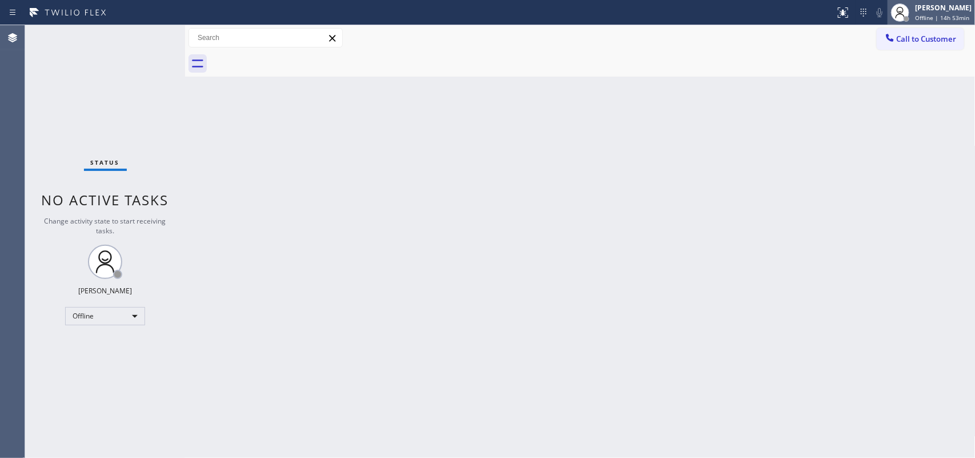
click at [780, 9] on div "[PERSON_NAME]" at bounding box center [943, 8] width 57 height 10
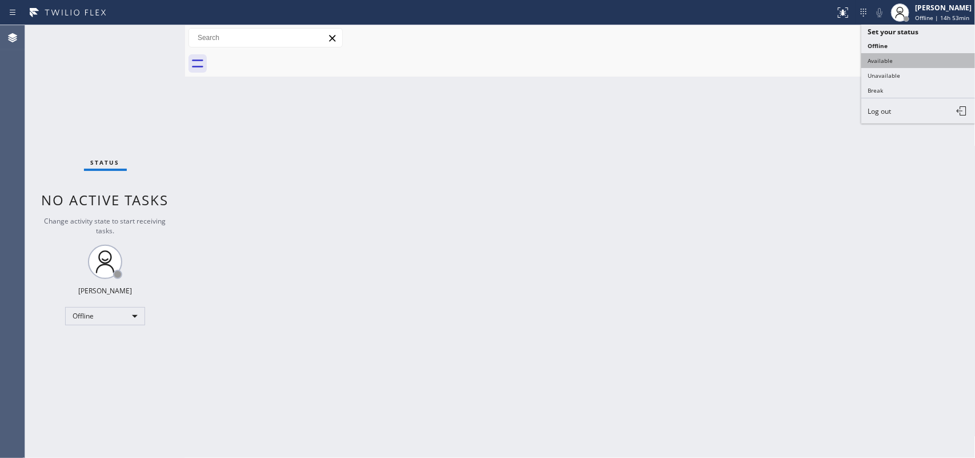
click at [780, 63] on button "Available" at bounding box center [919, 60] width 114 height 15
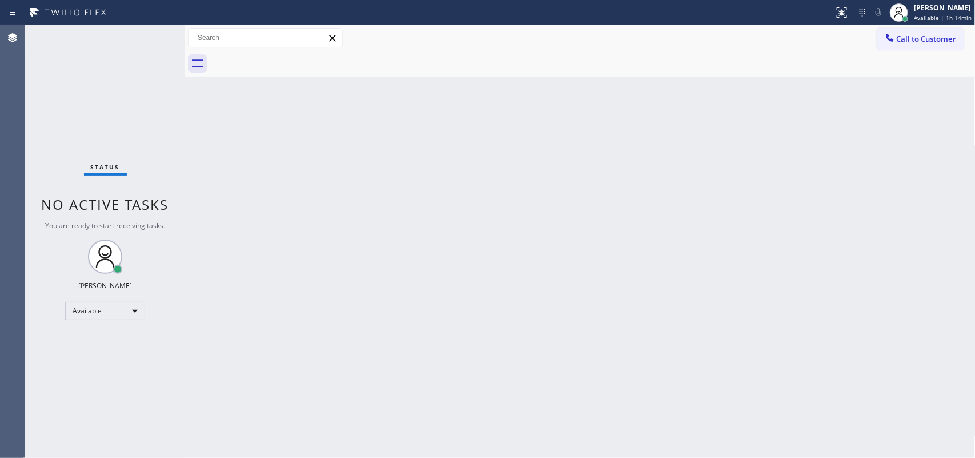
click at [189, 164] on div "Back to Dashboard Change Sender ID Customers Technicians Select a contact Outbo…" at bounding box center [580, 241] width 791 height 433
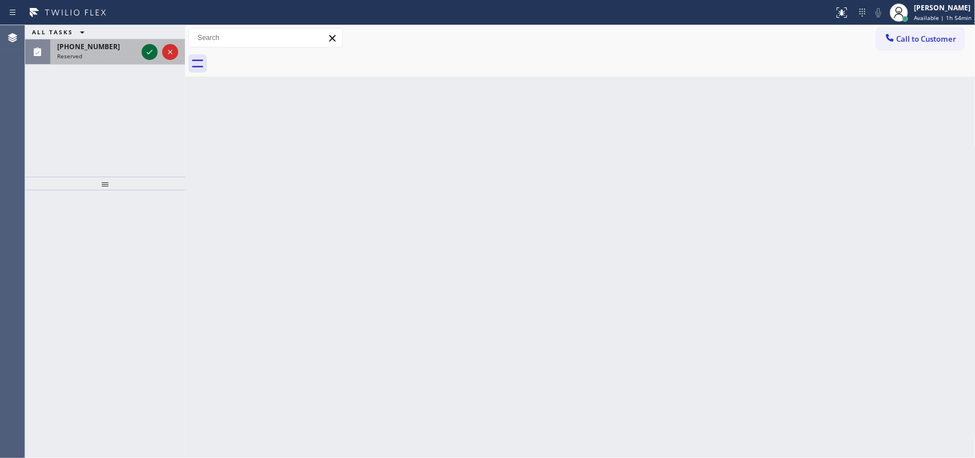
click at [143, 51] on icon at bounding box center [150, 52] width 14 height 14
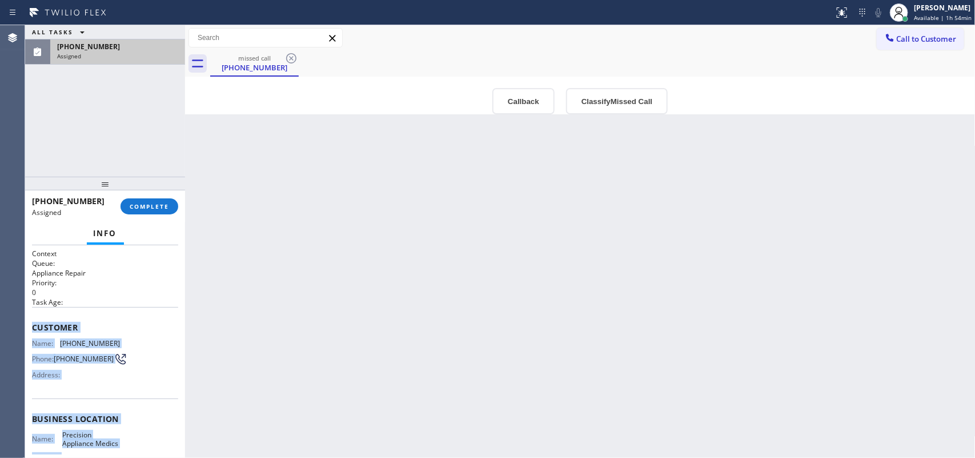
drag, startPoint x: 117, startPoint y: 356, endPoint x: 32, endPoint y: 323, distance: 91.2
click at [32, 323] on div "Context Queue: Appliance Repair Priority: 0 Task Age: Customer Name: [PHONE_NUM…" at bounding box center [105, 414] width 146 height 331
copy div "Customer Name: [PHONE_NUMBER] Phone: [PHONE_NUMBER] Address: Business location …"
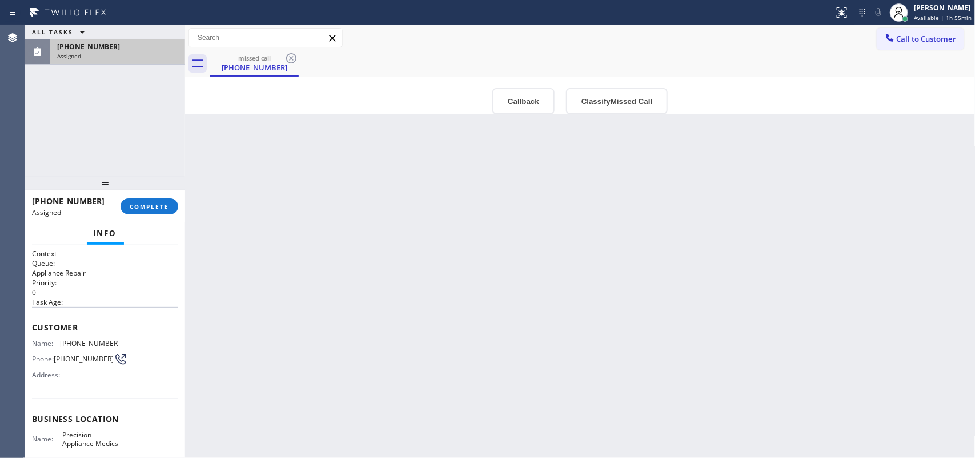
click at [618, 121] on div "Back to Dashboard Change Sender ID Customers Technicians Select a contact Outbo…" at bounding box center [580, 241] width 791 height 433
click at [625, 107] on button "Classify Missed Call" at bounding box center [617, 101] width 102 height 26
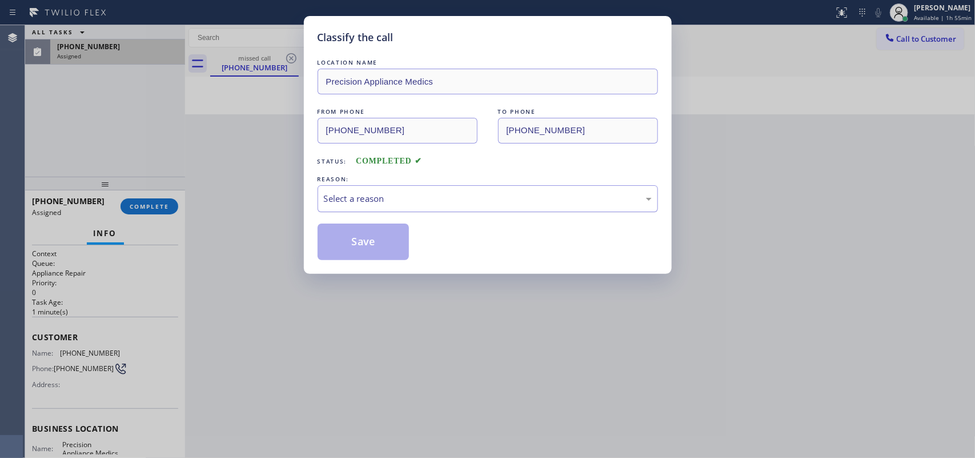
click at [594, 193] on div "Select a reason" at bounding box center [488, 198] width 328 height 13
drag, startPoint x: 453, startPoint y: 286, endPoint x: 398, endPoint y: 257, distance: 62.1
click at [379, 241] on button "Save" at bounding box center [364, 241] width 92 height 37
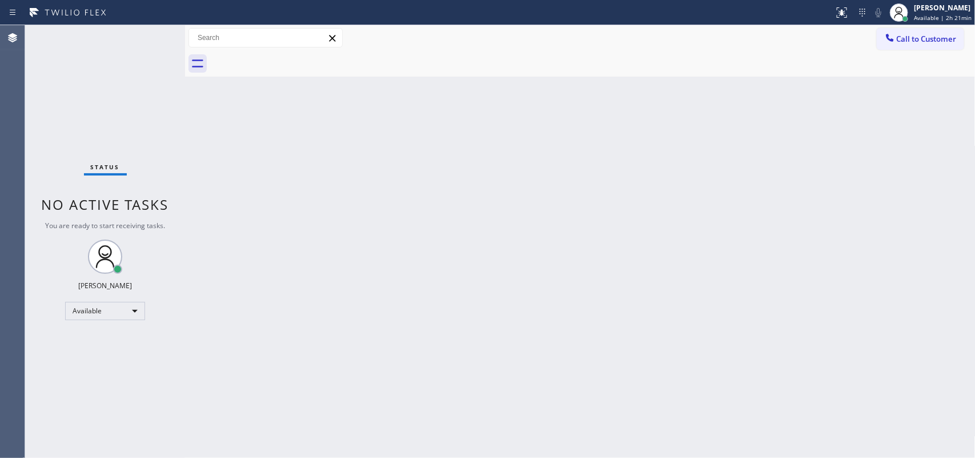
click at [333, 215] on div "Back to Dashboard Change Sender ID Customers Technicians Select a contact Outbo…" at bounding box center [580, 241] width 791 height 433
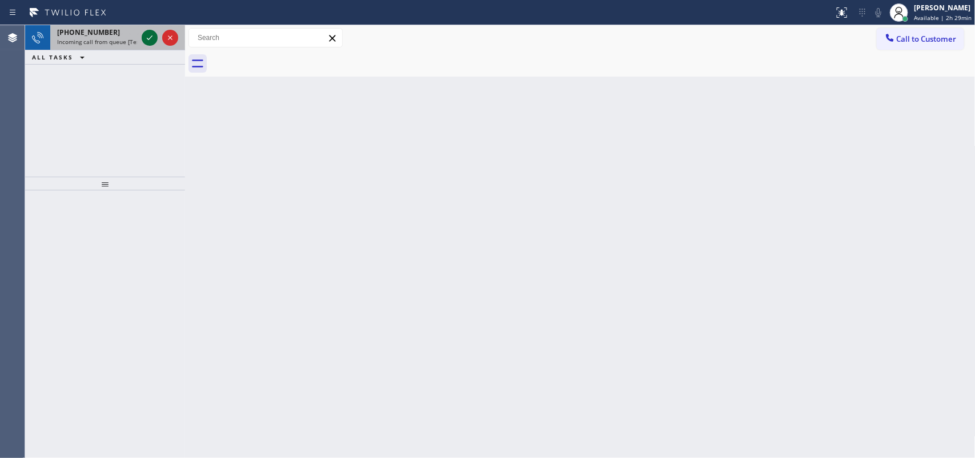
click at [154, 33] on icon at bounding box center [150, 38] width 14 height 14
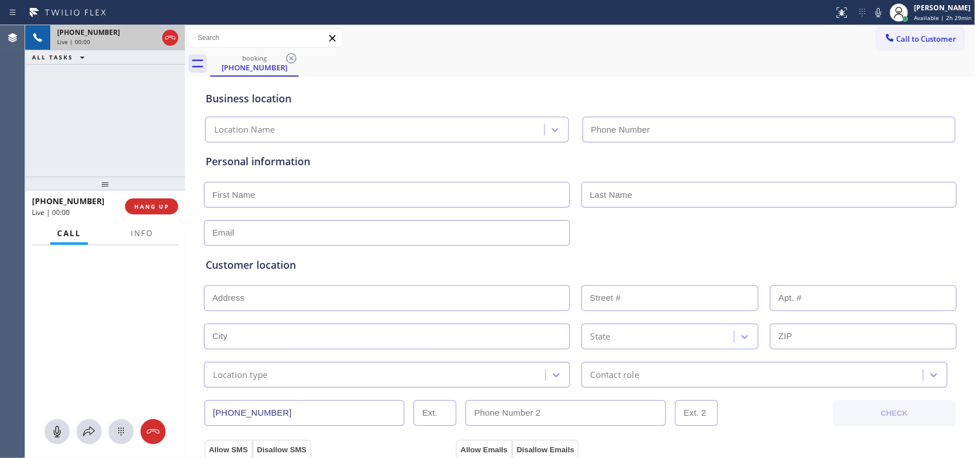
type input "[PHONE_NUMBER]"
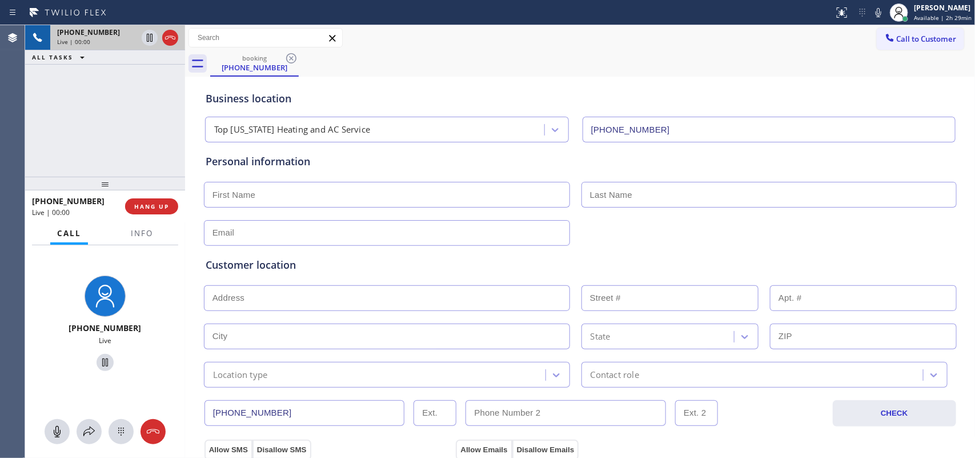
click at [402, 35] on div "Call to Customer Outbound call Location Search location Your caller id phone nu…" at bounding box center [580, 38] width 791 height 20
click at [58, 366] on icon at bounding box center [57, 432] width 14 height 14
click at [98, 363] on icon at bounding box center [105, 362] width 14 height 14
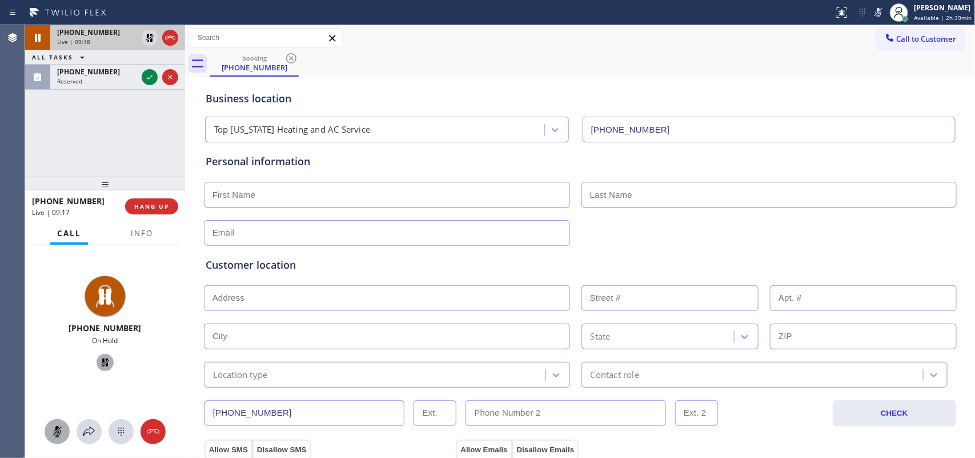
drag, startPoint x: 50, startPoint y: 431, endPoint x: 83, endPoint y: 383, distance: 58.5
click at [52, 366] on icon at bounding box center [57, 432] width 14 height 14
drag, startPoint x: 97, startPoint y: 361, endPoint x: 143, endPoint y: 255, distance: 114.6
click at [101, 359] on icon at bounding box center [105, 362] width 8 height 8
click at [154, 81] on icon at bounding box center [150, 77] width 14 height 14
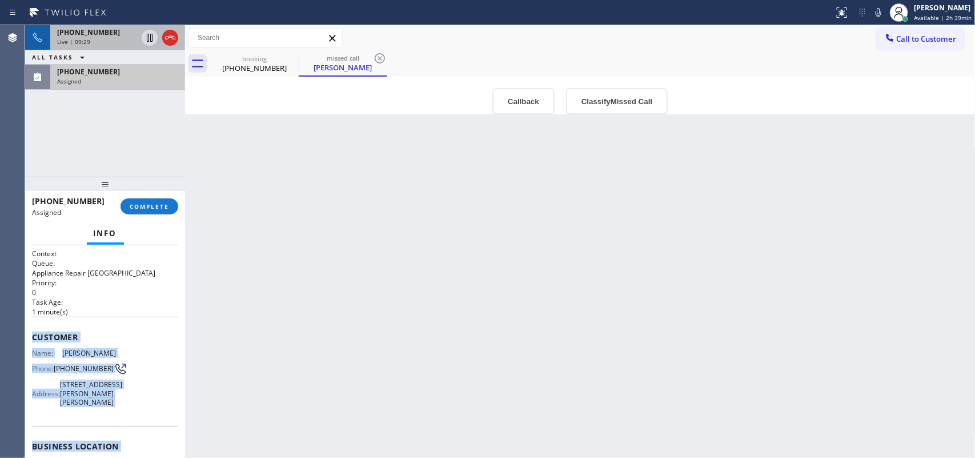
drag, startPoint x: 125, startPoint y: 347, endPoint x: 29, endPoint y: 334, distance: 96.2
click at [29, 334] on div "Context Queue: Appliance Repair High End Priority: 0 Task Age: [DEMOGRAPHIC_DAT…" at bounding box center [105, 351] width 160 height 213
copy div "Customer Name: [PERSON_NAME] Phone: [PHONE_NUMBER] Address: [STREET_ADDRESS][PE…"
click at [610, 107] on button "Classify Missed Call" at bounding box center [617, 101] width 102 height 26
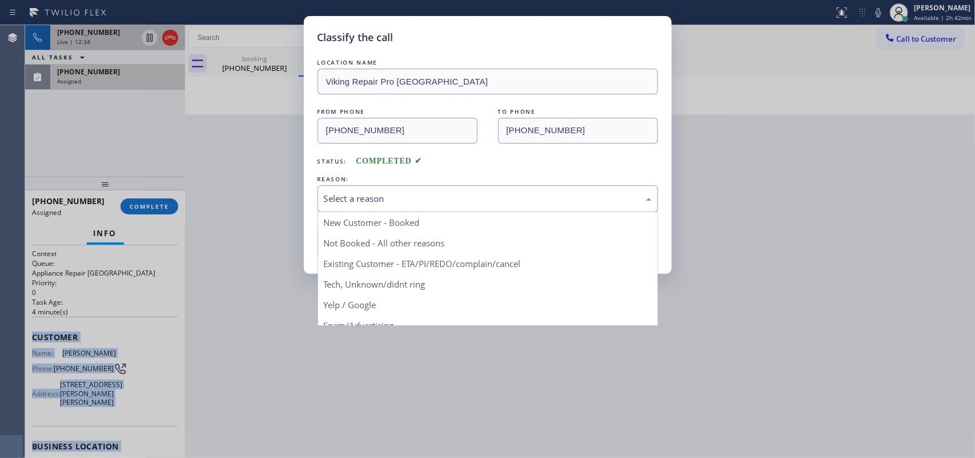
click at [596, 196] on div "Select a reason" at bounding box center [488, 198] width 328 height 13
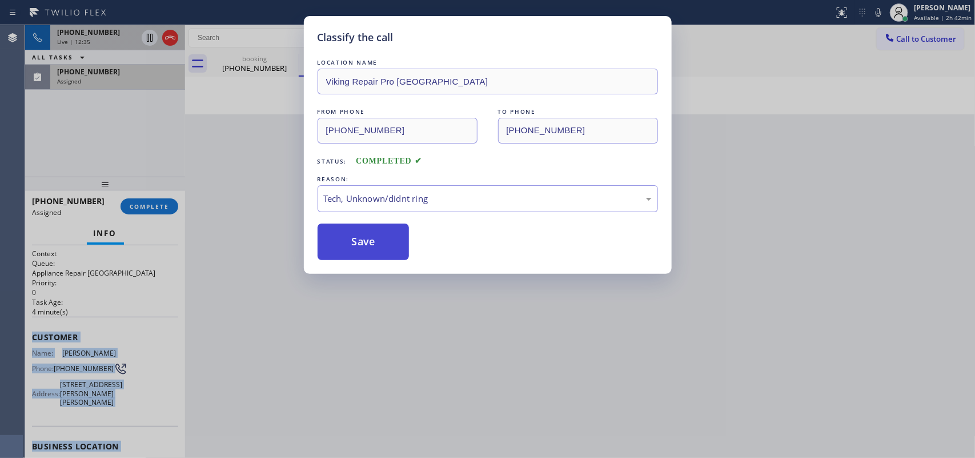
click at [367, 249] on button "Save" at bounding box center [364, 241] width 92 height 37
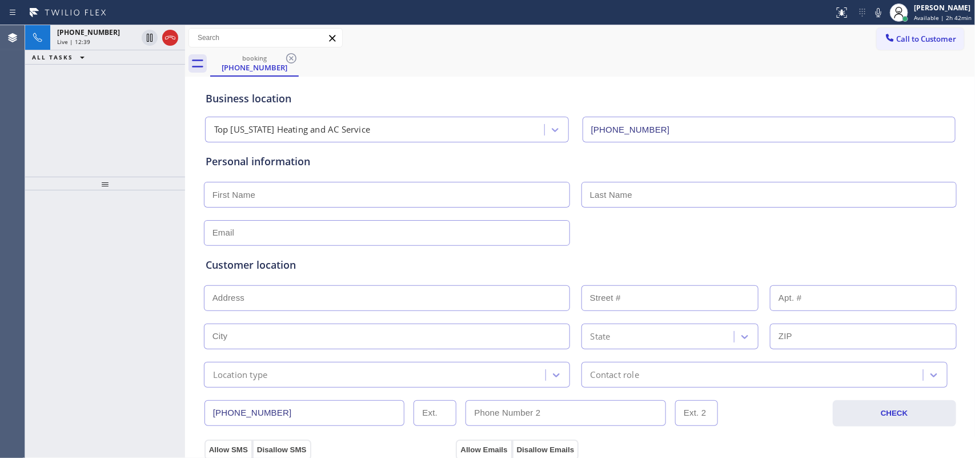
click at [299, 192] on input "text" at bounding box center [387, 195] width 366 height 26
type input "Miss"
type input "Gabby"
click at [335, 238] on input "text" at bounding box center [387, 233] width 366 height 26
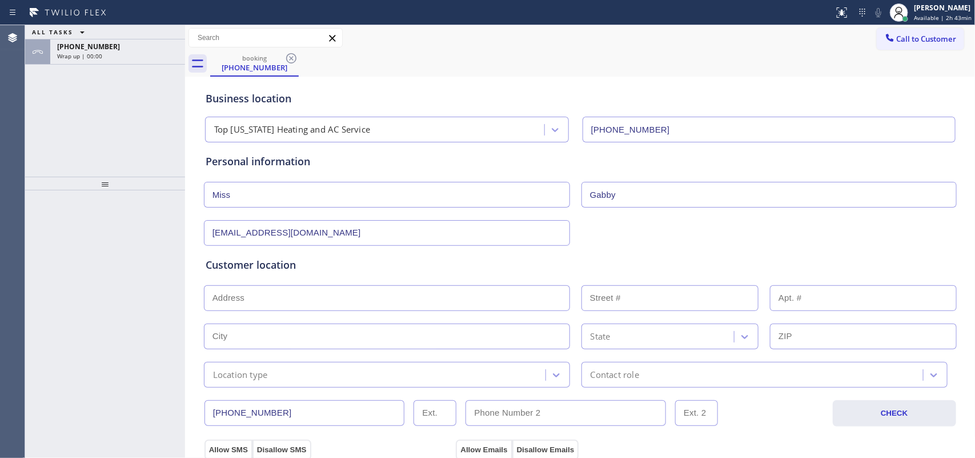
type input "[EMAIL_ADDRESS][DOMAIN_NAME]"
click at [83, 124] on div "ALL TASKS ALL TASKS ACTIVE TASKS TASKS IN WRAP UP [PHONE_NUMBER] Wrap up | 00:00" at bounding box center [105, 100] width 160 height 151
click at [382, 293] on input "text" at bounding box center [387, 298] width 366 height 26
click at [327, 289] on input "text" at bounding box center [387, 298] width 366 height 26
paste input "[STREET_ADDRESS][US_STATE]"
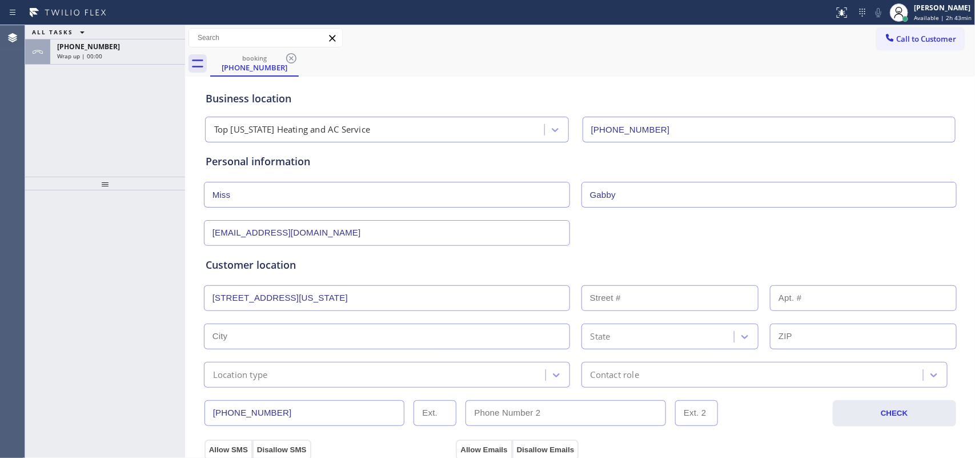
type input "[STREET_ADDRESS]"
type input "15"
type input "[US_STATE]"
type input "10023"
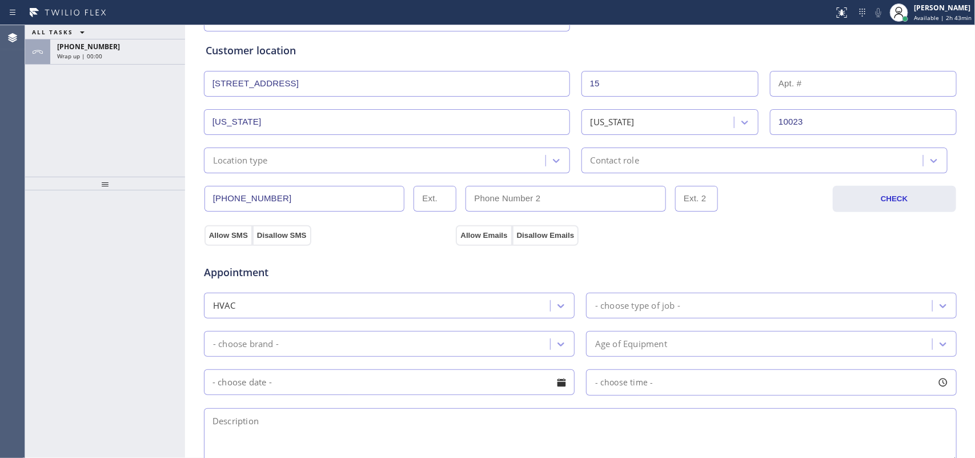
click at [515, 154] on div "Location type" at bounding box center [376, 160] width 338 height 20
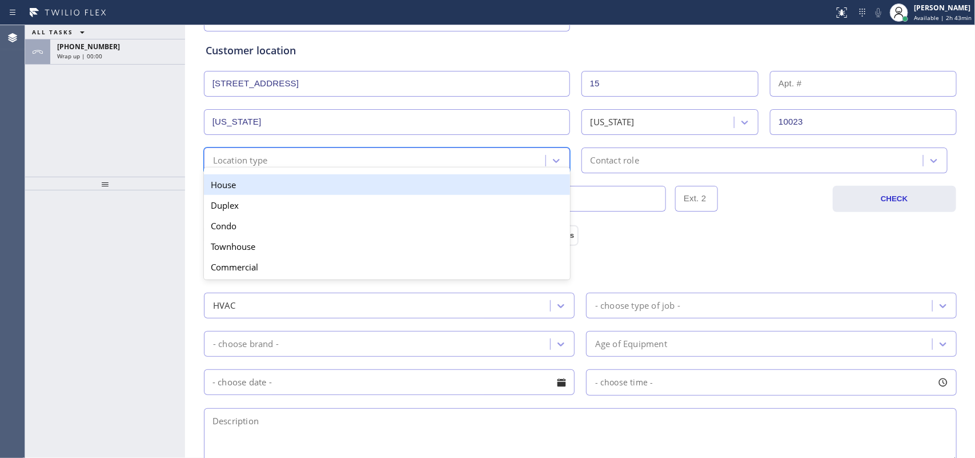
click at [504, 181] on div "House" at bounding box center [387, 184] width 366 height 21
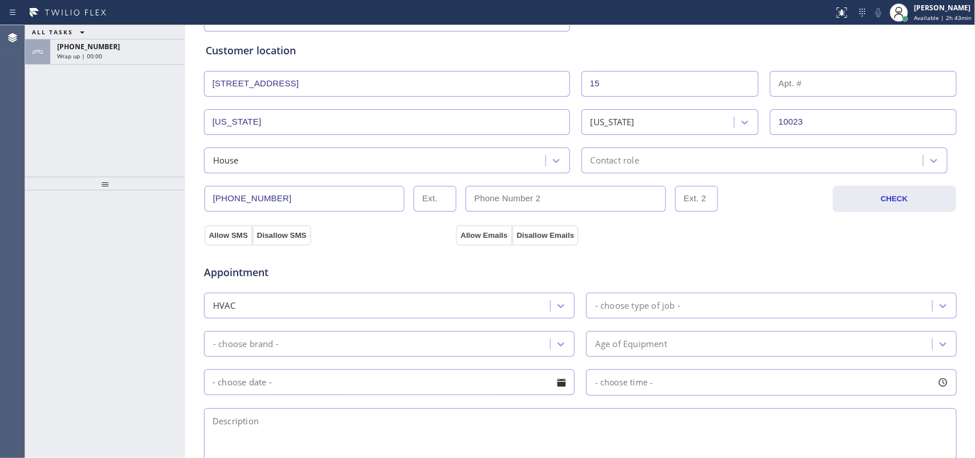
click at [567, 162] on div "House" at bounding box center [392, 160] width 378 height 26
click at [551, 158] on icon at bounding box center [556, 160] width 11 height 11
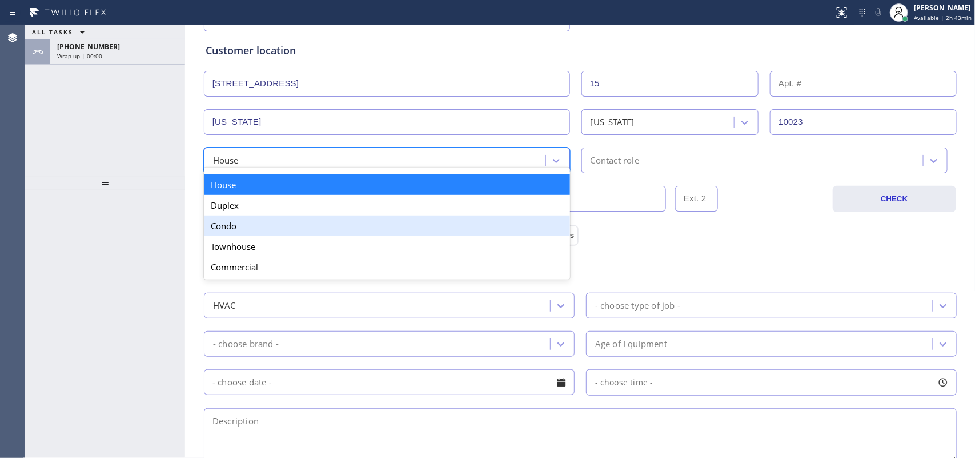
click at [489, 230] on div "Condo" at bounding box center [387, 225] width 366 height 21
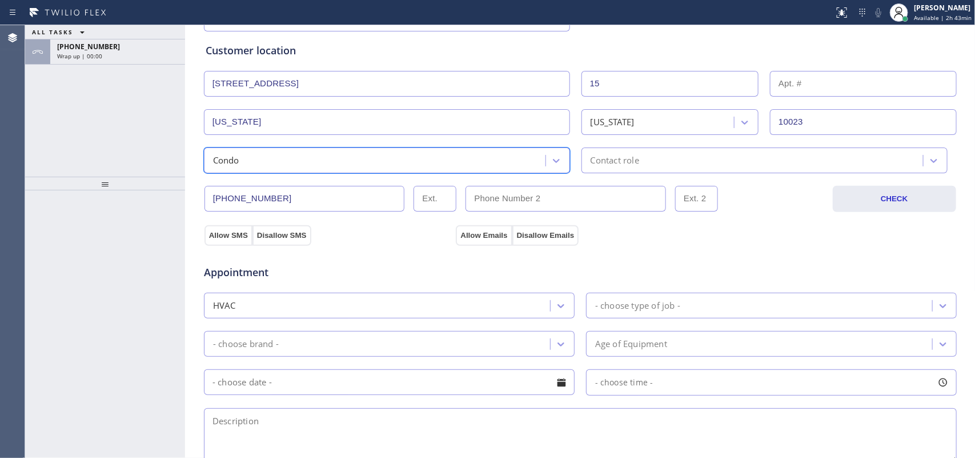
click at [636, 170] on div "Contact role" at bounding box center [765, 160] width 366 height 26
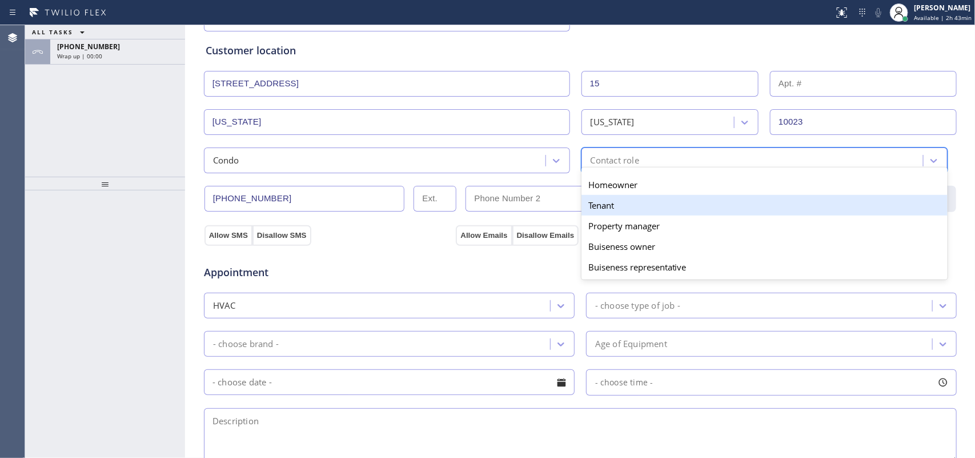
click at [636, 200] on div "Tenant" at bounding box center [765, 205] width 366 height 21
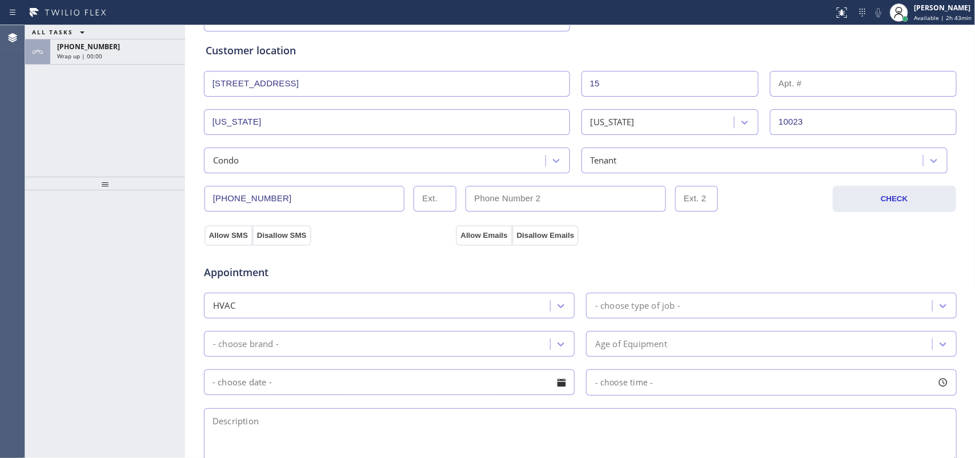
drag, startPoint x: 229, startPoint y: 241, endPoint x: 364, endPoint y: 232, distance: 135.1
click at [233, 241] on button "Allow SMS" at bounding box center [229, 235] width 48 height 21
click at [483, 237] on button "Allow Emails" at bounding box center [484, 235] width 56 height 21
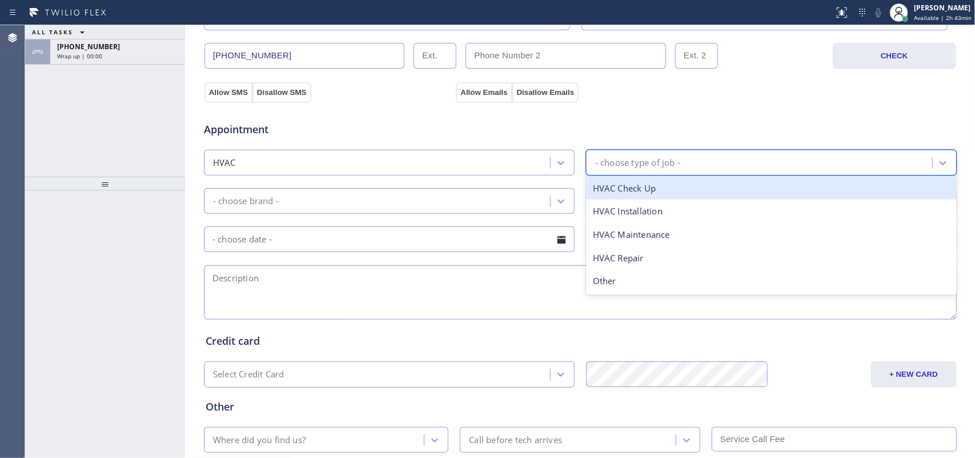
click at [702, 156] on div "- choose type of job -" at bounding box center [761, 163] width 343 height 20
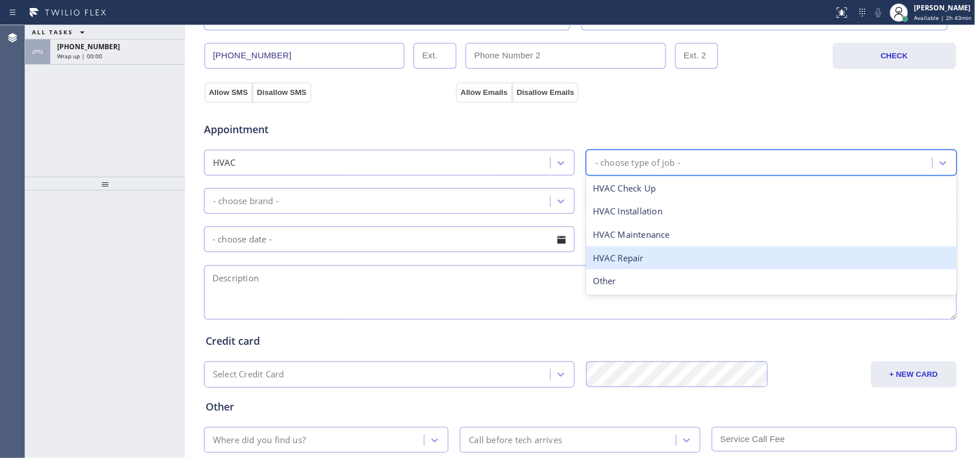
click at [690, 255] on div "HVAC Repair" at bounding box center [771, 257] width 371 height 23
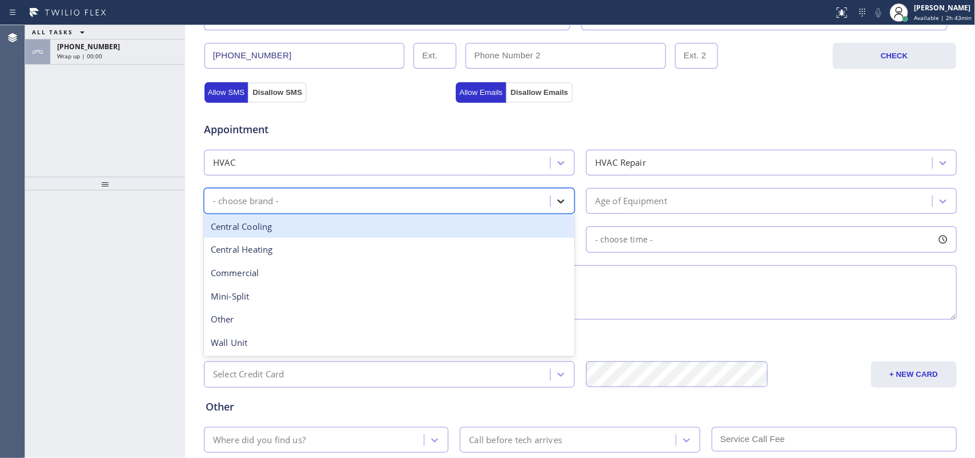
click at [558, 203] on icon at bounding box center [561, 201] width 7 height 4
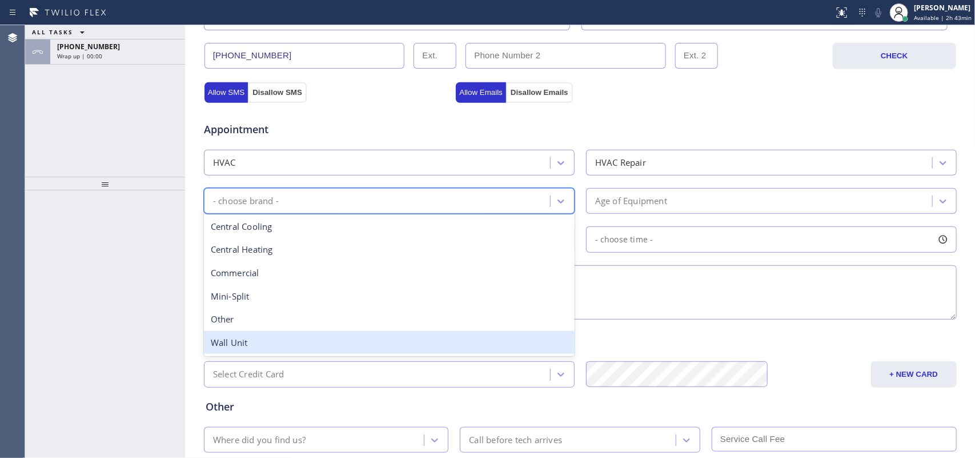
click at [489, 337] on div "Wall Unit" at bounding box center [389, 342] width 371 height 23
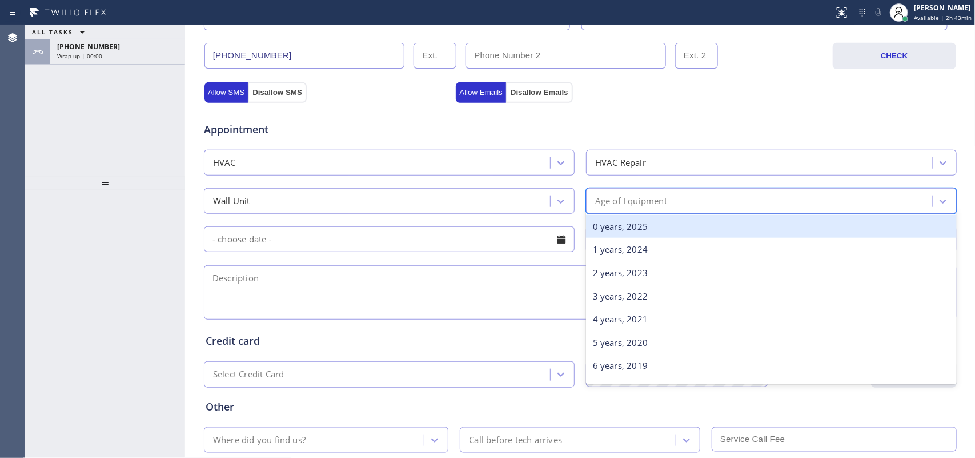
click at [729, 207] on div "Age of Equipment" at bounding box center [761, 201] width 343 height 20
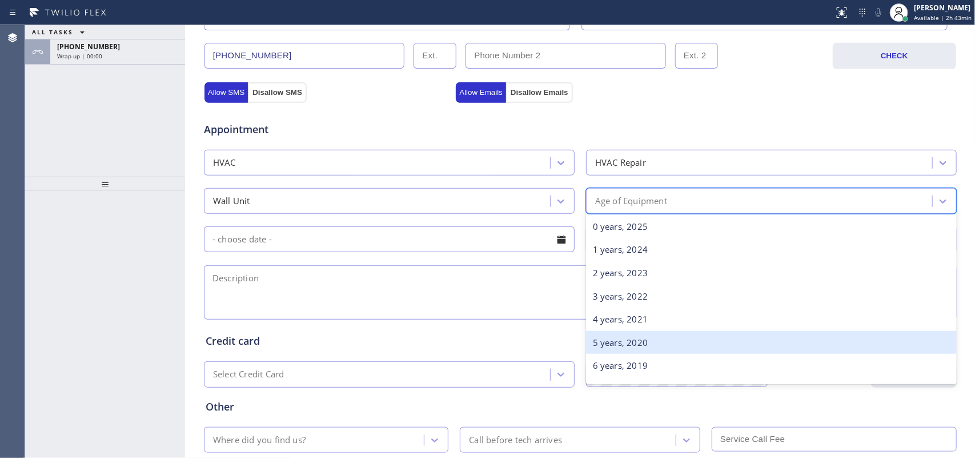
click at [713, 338] on div "5 years, 2020" at bounding box center [771, 342] width 371 height 23
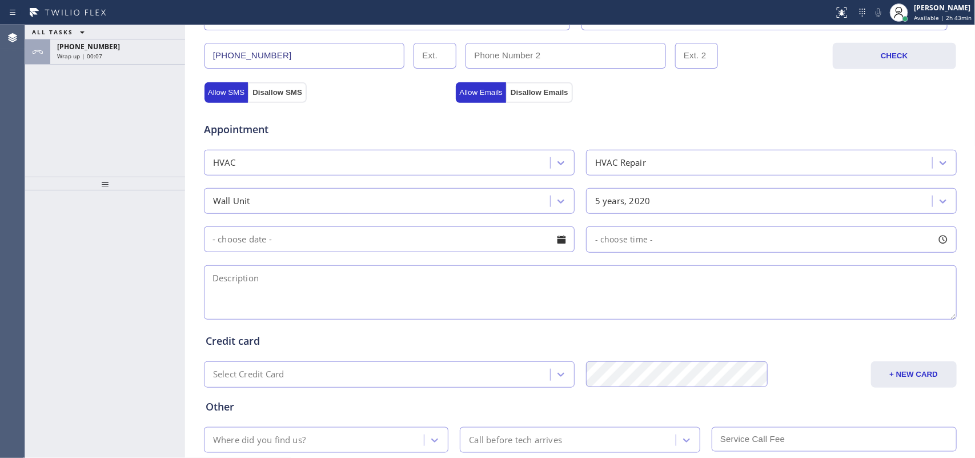
click at [241, 298] on textarea at bounding box center [580, 292] width 753 height 54
paste textarea "[STREET_ADDRESS][US_STATE]/ Nest tsat/ [DEMOGRAPHIC_DATA]/ the actual circle pa…"
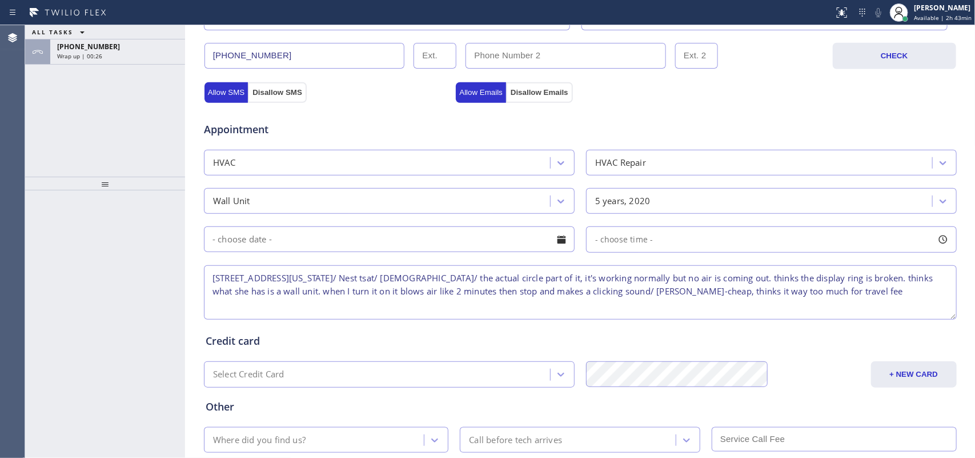
scroll to position [429, 0]
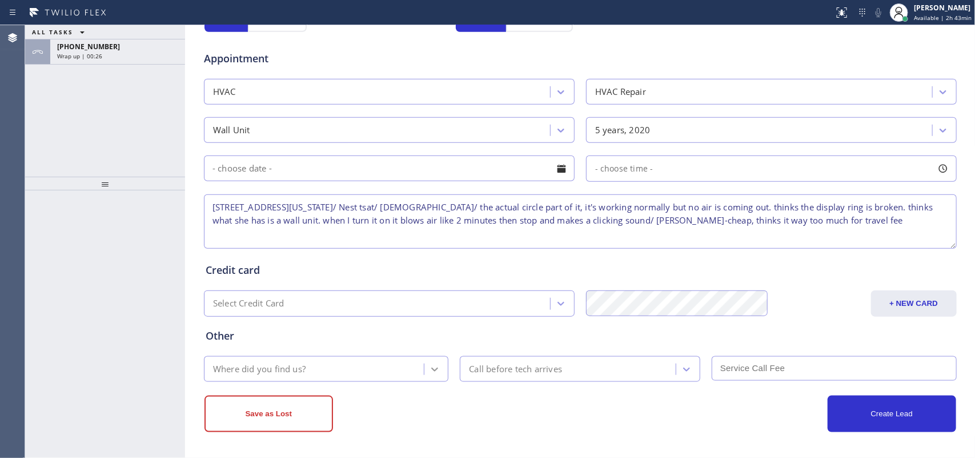
type textarea "[STREET_ADDRESS][US_STATE]/ Nest tsat/ [DEMOGRAPHIC_DATA]/ the actual circle pa…"
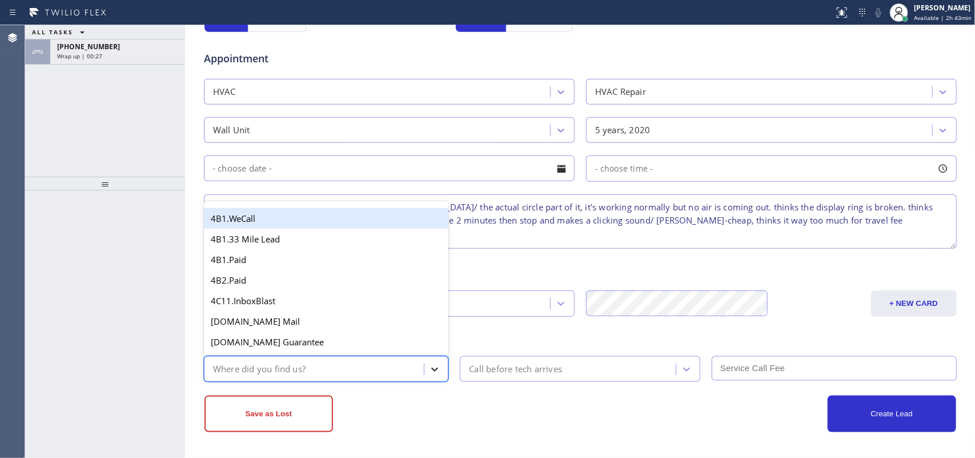
click at [425, 365] on div at bounding box center [435, 369] width 21 height 21
type input "g"
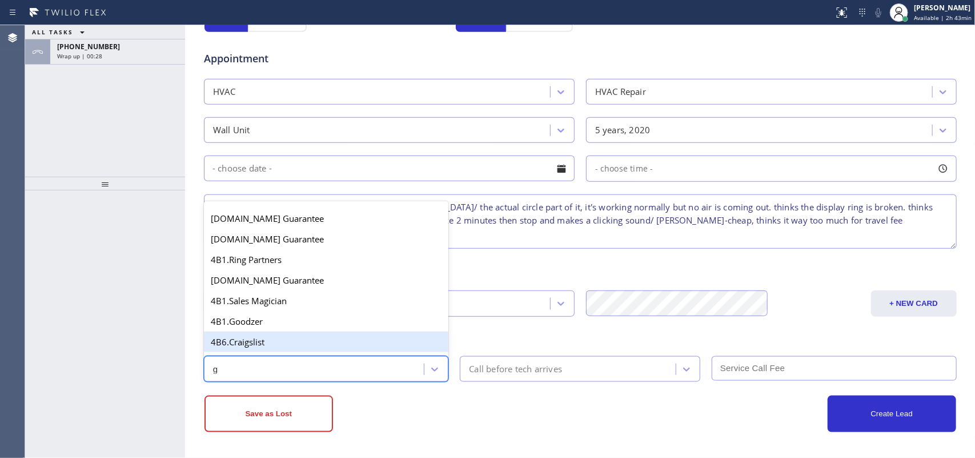
scroll to position [143, 0]
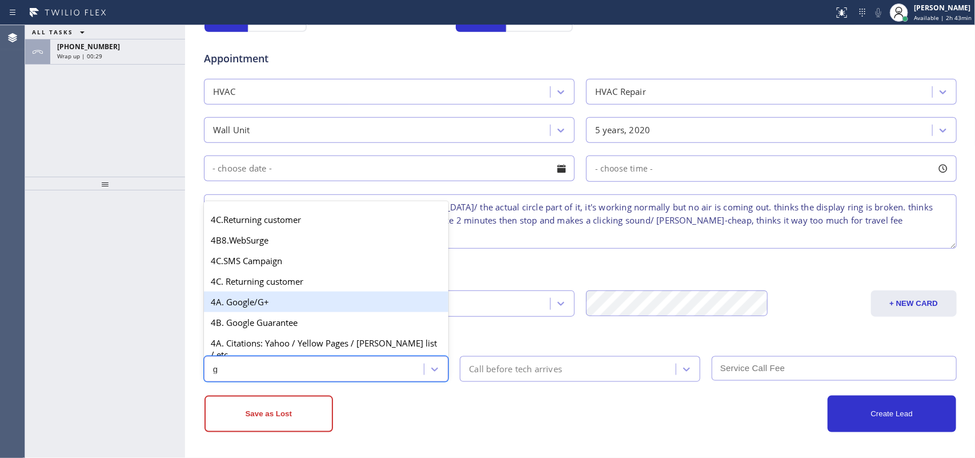
click at [316, 312] on div "4A. Google/G+" at bounding box center [326, 301] width 245 height 21
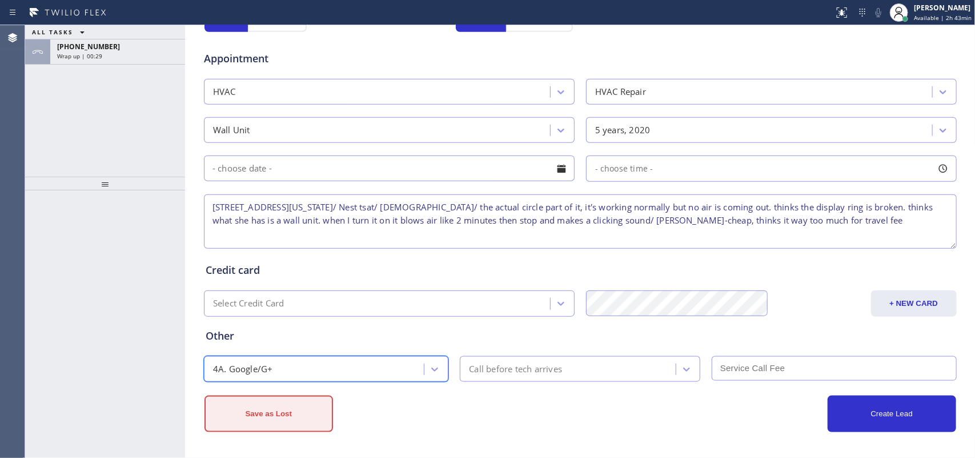
click at [299, 366] on button "Save as Lost" at bounding box center [269, 413] width 129 height 37
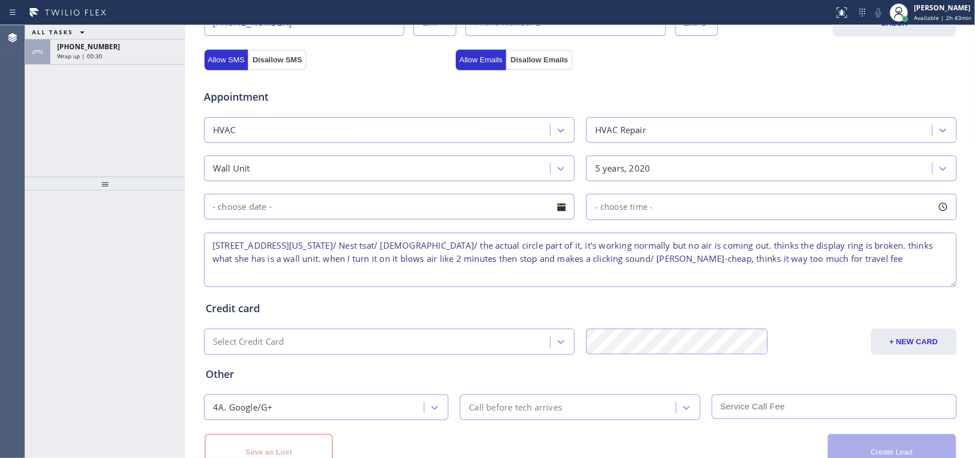
scroll to position [467, 0]
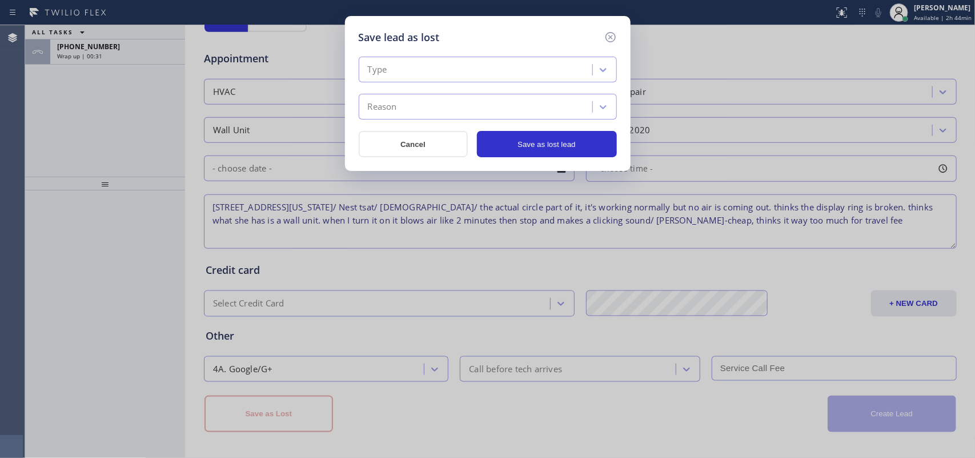
click at [581, 75] on div "Type" at bounding box center [477, 70] width 230 height 20
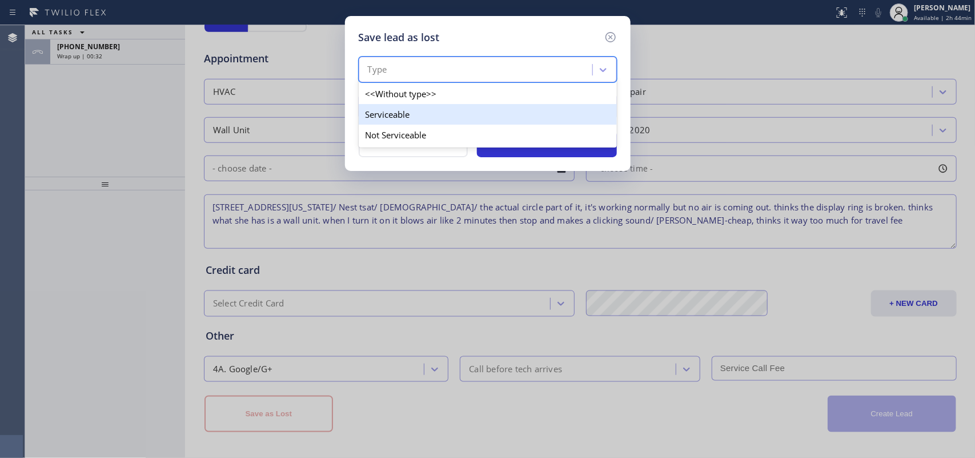
click at [572, 113] on div "Serviceable" at bounding box center [488, 114] width 258 height 21
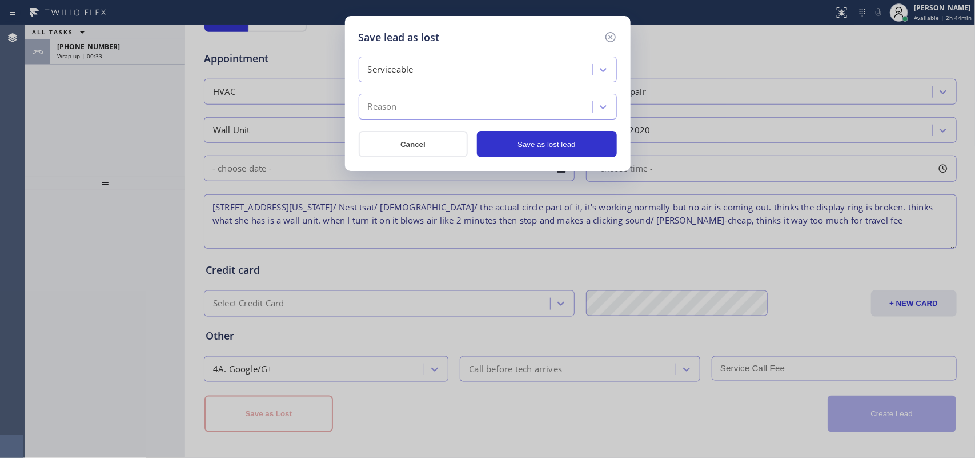
click at [572, 113] on div "Reason" at bounding box center [477, 107] width 230 height 20
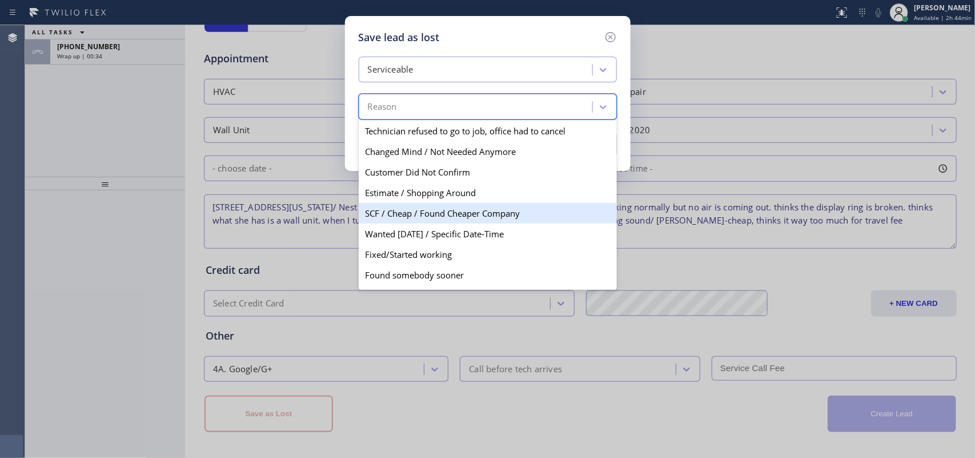
click at [554, 211] on div "SCF / Cheap / Found Cheaper Company" at bounding box center [488, 213] width 258 height 21
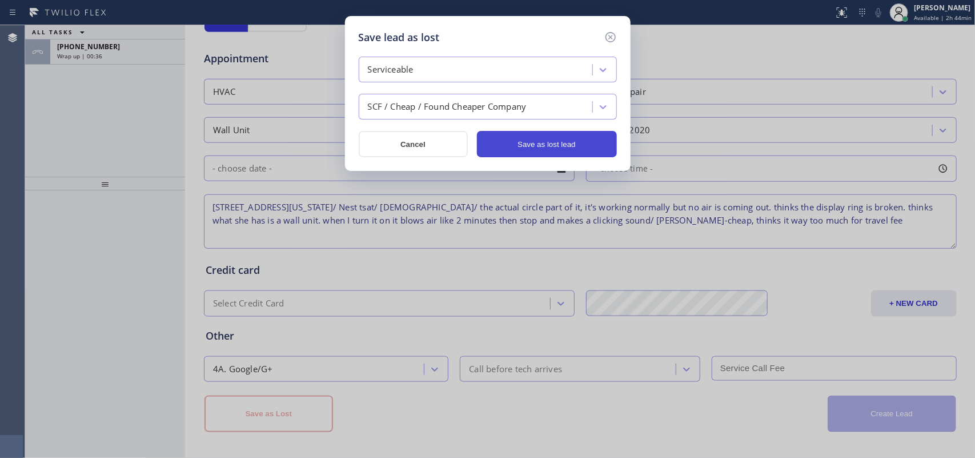
click at [566, 152] on button "Save as lost lead" at bounding box center [547, 144] width 140 height 26
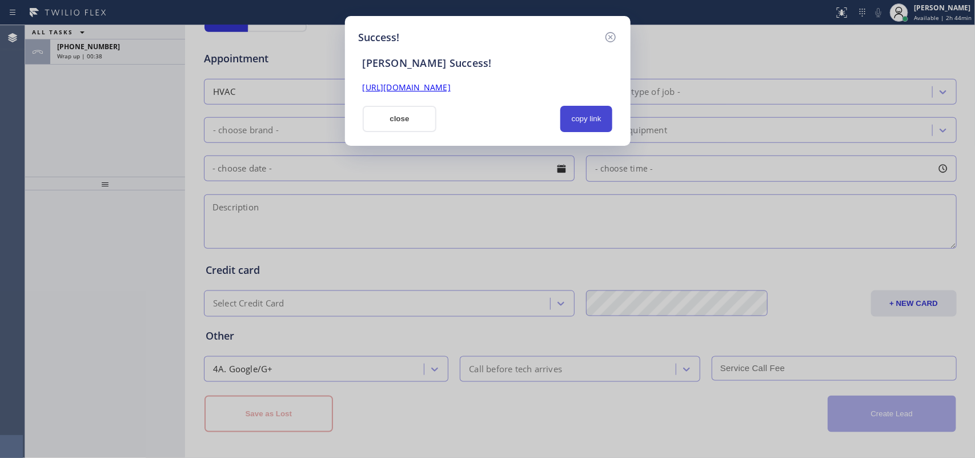
click at [589, 125] on button "copy link" at bounding box center [587, 119] width 53 height 26
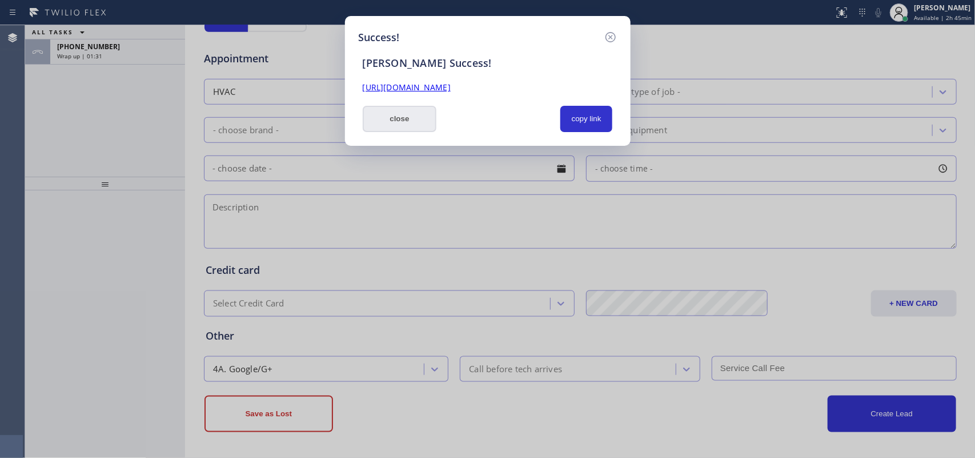
click at [386, 117] on button "close" at bounding box center [400, 119] width 74 height 26
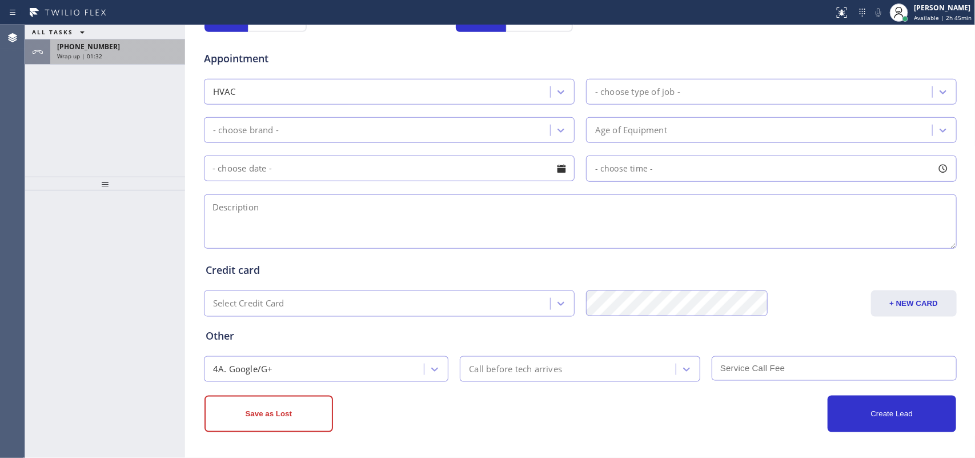
click at [165, 55] on div "Wrap up | 01:32" at bounding box center [117, 56] width 121 height 8
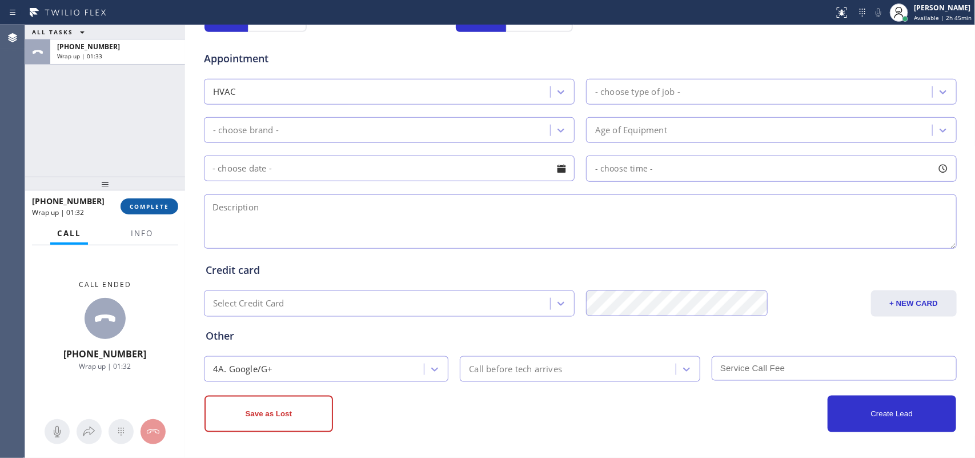
click at [158, 213] on button "COMPLETE" at bounding box center [150, 206] width 58 height 16
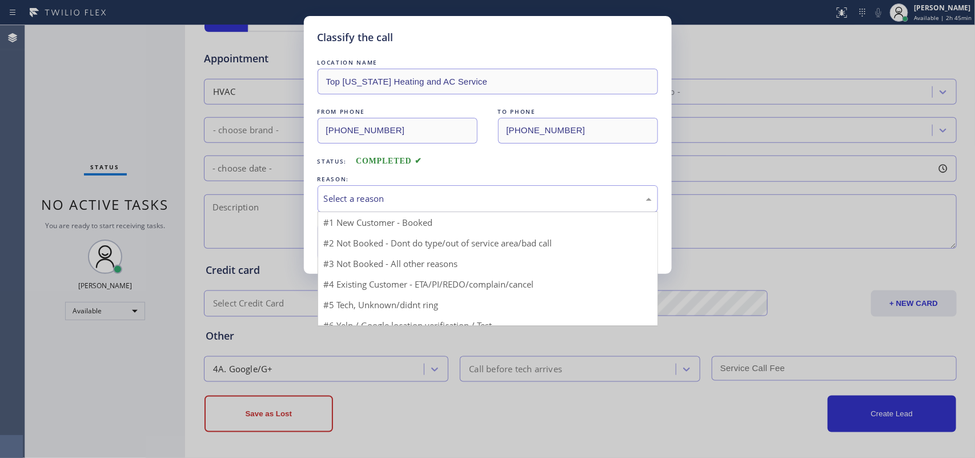
click at [485, 202] on div "Select a reason" at bounding box center [488, 198] width 328 height 13
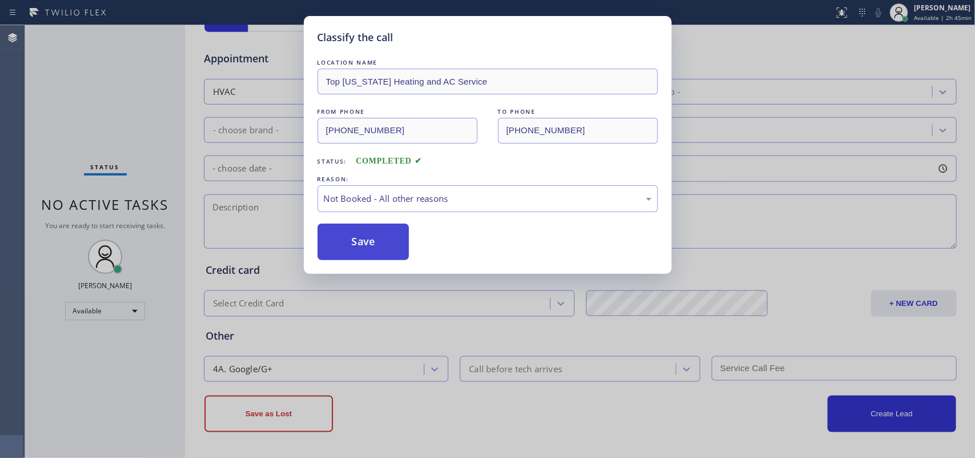
drag, startPoint x: 463, startPoint y: 244, endPoint x: 403, endPoint y: 245, distance: 60.0
click at [378, 243] on button "Save" at bounding box center [364, 241] width 92 height 37
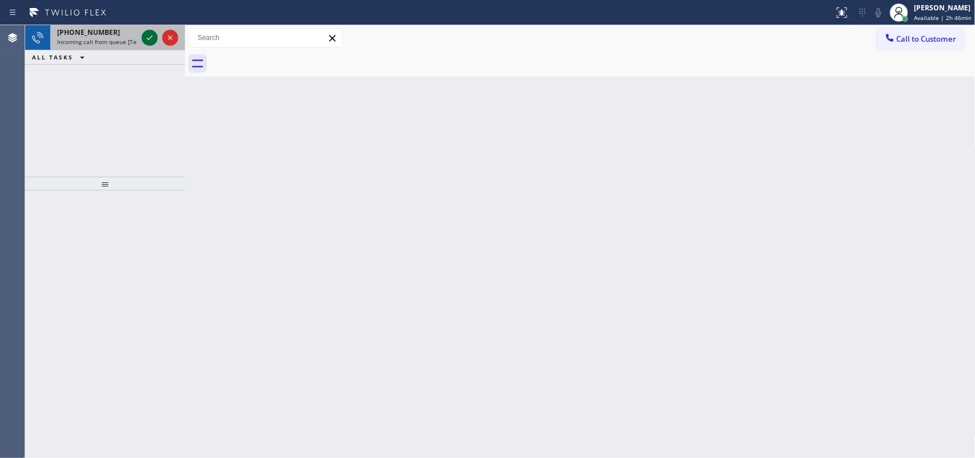
click at [149, 36] on icon at bounding box center [150, 38] width 14 height 14
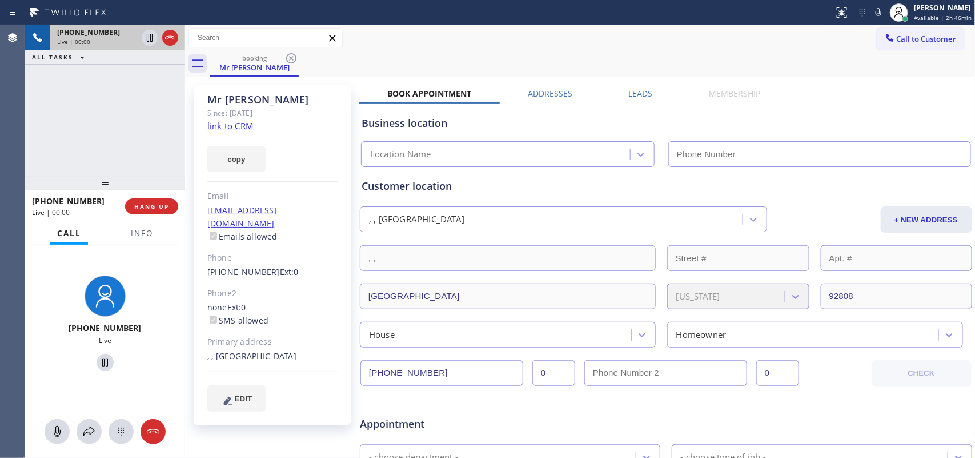
type input "[PHONE_NUMBER]"
click at [243, 127] on link "link to CRM" at bounding box center [230, 125] width 46 height 11
drag, startPoint x: 56, startPoint y: 425, endPoint x: 83, endPoint y: 401, distance: 36.4
click at [58, 366] on button at bounding box center [57, 431] width 25 height 25
click at [99, 361] on icon at bounding box center [105, 362] width 14 height 14
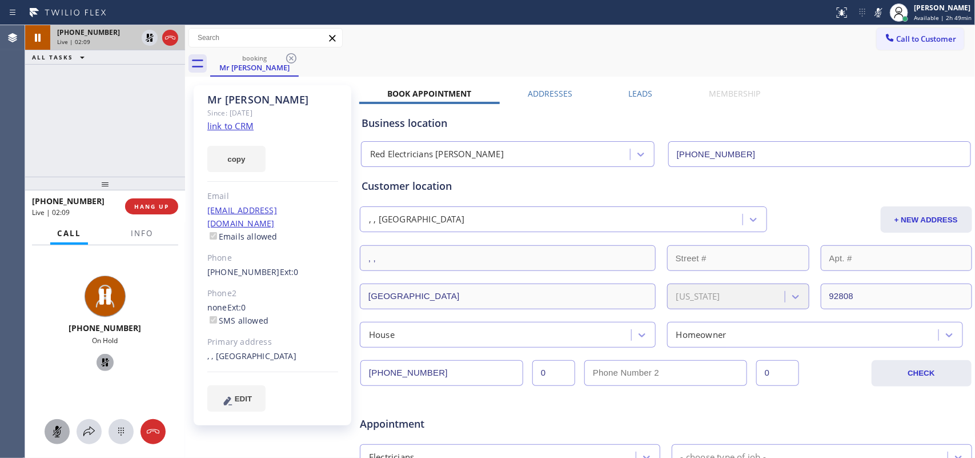
click at [60, 366] on icon at bounding box center [57, 432] width 14 height 14
click at [101, 363] on icon at bounding box center [105, 362] width 8 height 8
click at [86, 366] on icon at bounding box center [89, 432] width 14 height 14
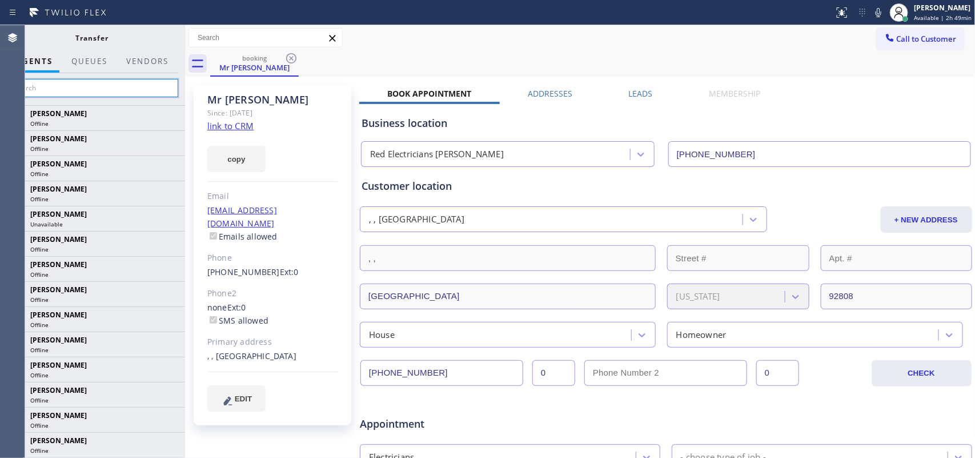
click at [130, 83] on input "text" at bounding box center [92, 88] width 172 height 18
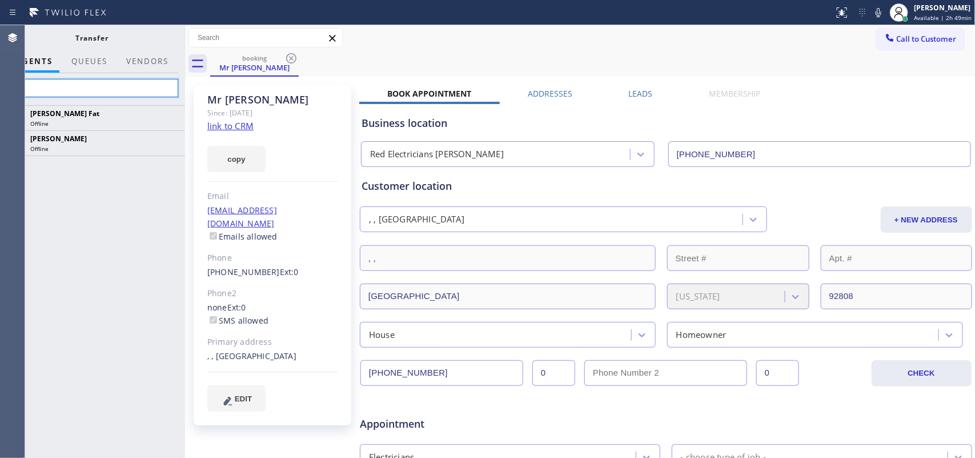
type input "k"
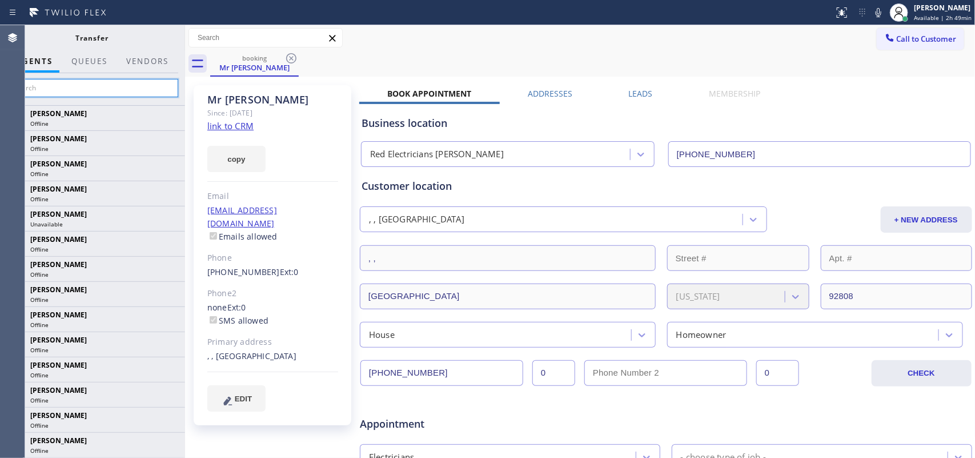
click at [130, 86] on input "text" at bounding box center [92, 88] width 172 height 18
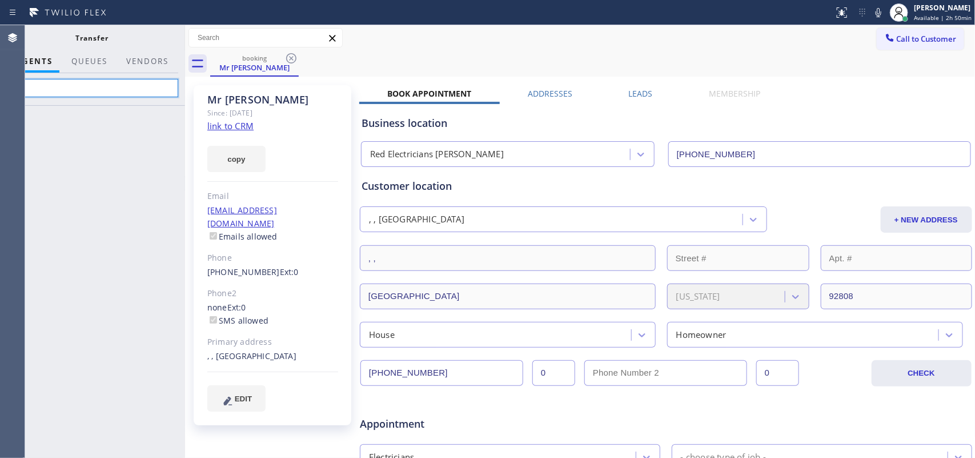
type input "a"
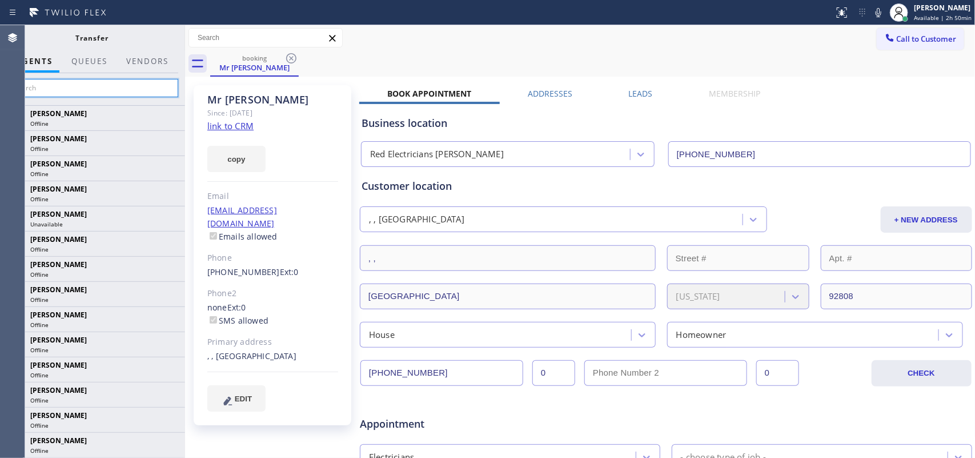
click at [131, 86] on input "text" at bounding box center [92, 88] width 172 height 18
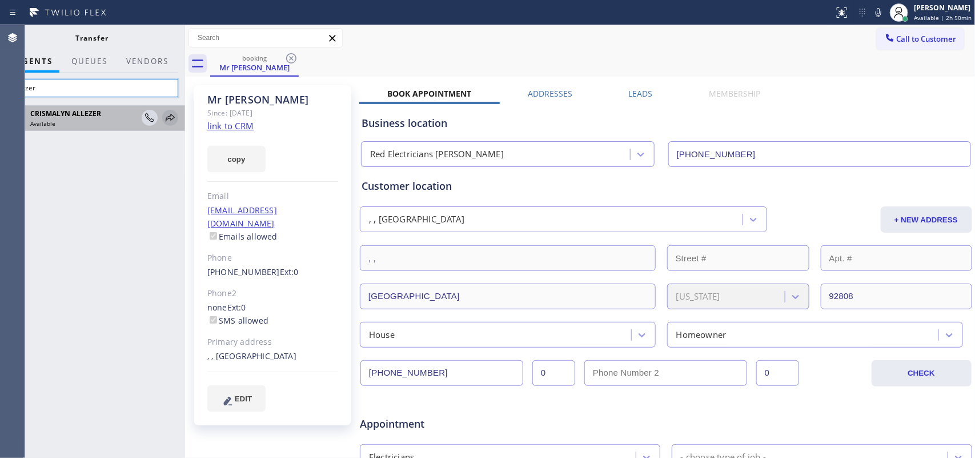
type input "allezer"
click at [169, 115] on icon at bounding box center [170, 118] width 14 height 14
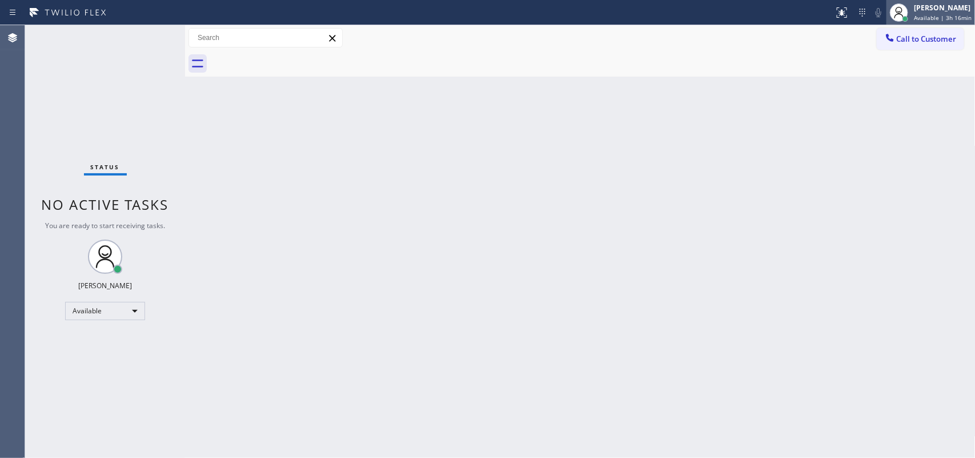
click at [780, 7] on div "[PERSON_NAME] Available | 3h 16min" at bounding box center [943, 12] width 63 height 20
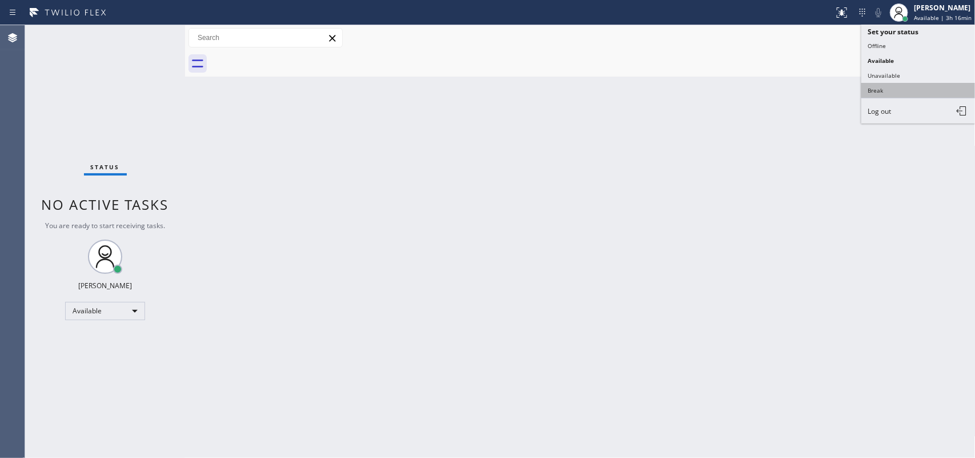
click at [780, 90] on button "Break" at bounding box center [919, 90] width 114 height 15
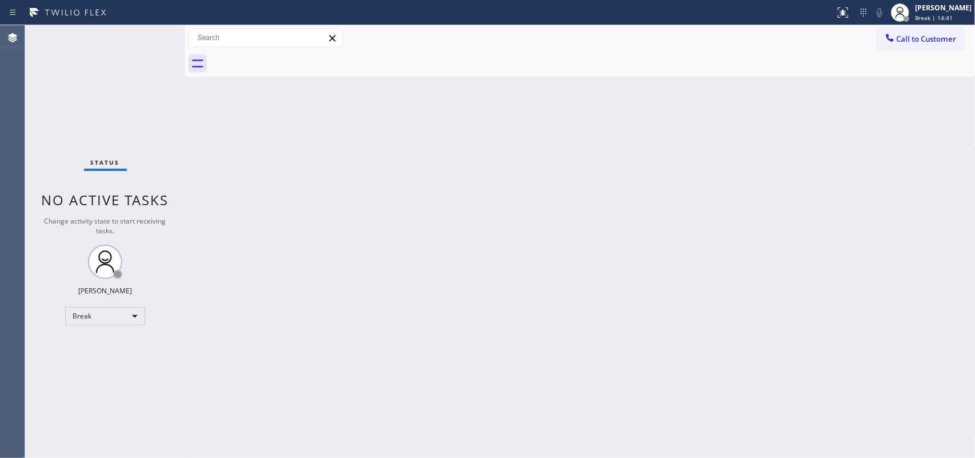
click at [357, 172] on div "Back to Dashboard Change Sender ID Customers Technicians Select a contact Outbo…" at bounding box center [580, 241] width 791 height 433
click at [780, 15] on span "Break | 14:56" at bounding box center [934, 18] width 38 height 8
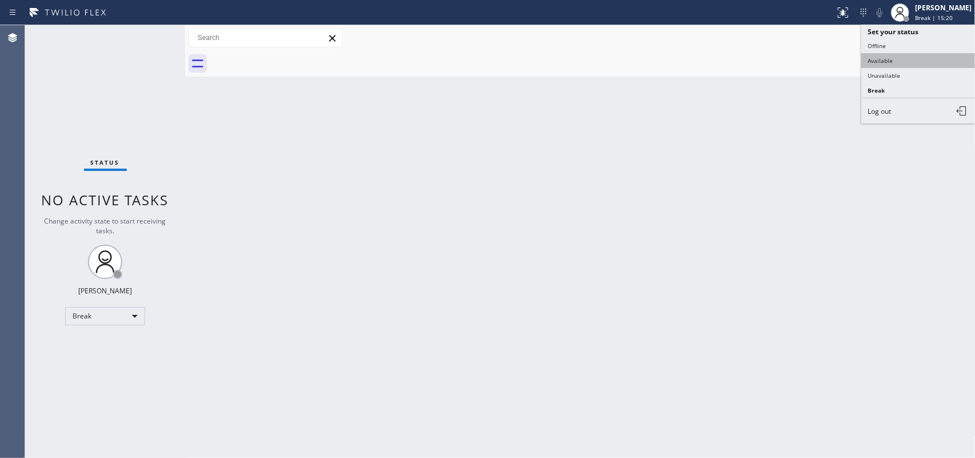
click at [780, 63] on button "Available" at bounding box center [919, 60] width 114 height 15
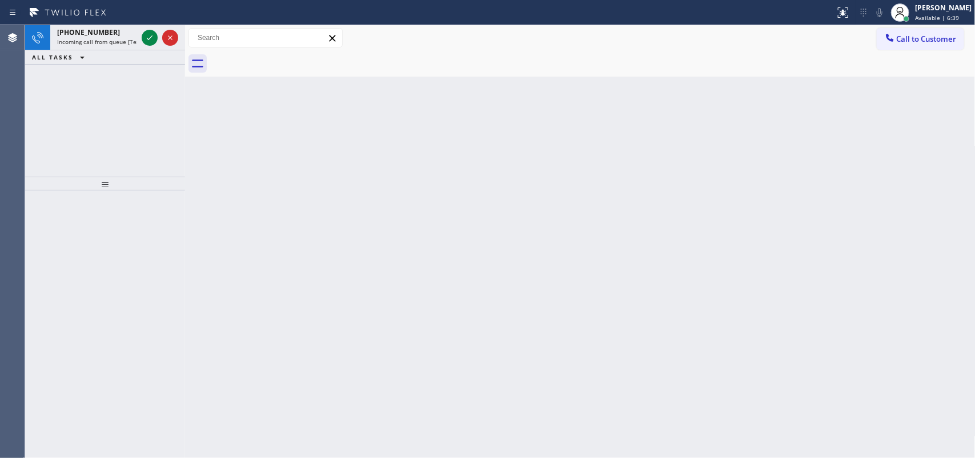
click at [145, 34] on icon at bounding box center [150, 38] width 14 height 14
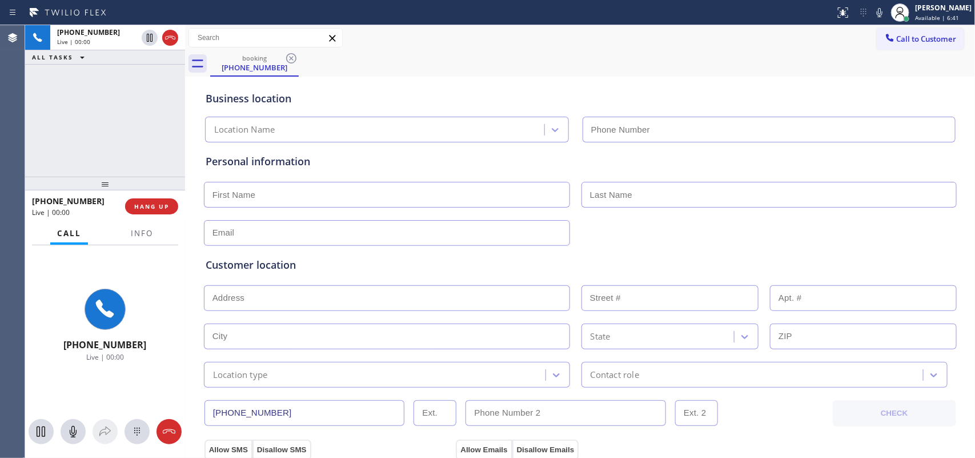
type input "[PHONE_NUMBER]"
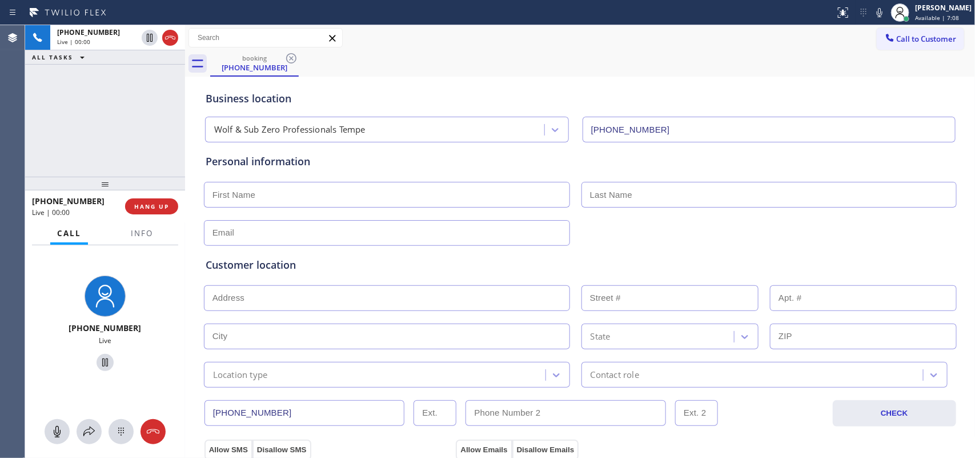
click at [140, 118] on div "[PHONE_NUMBER] Live | 00:00 ALL TASKS ALL TASKS ACTIVE TASKS TASKS IN WRAP UP" at bounding box center [105, 100] width 160 height 151
click at [342, 201] on input "text" at bounding box center [387, 195] width 366 height 26
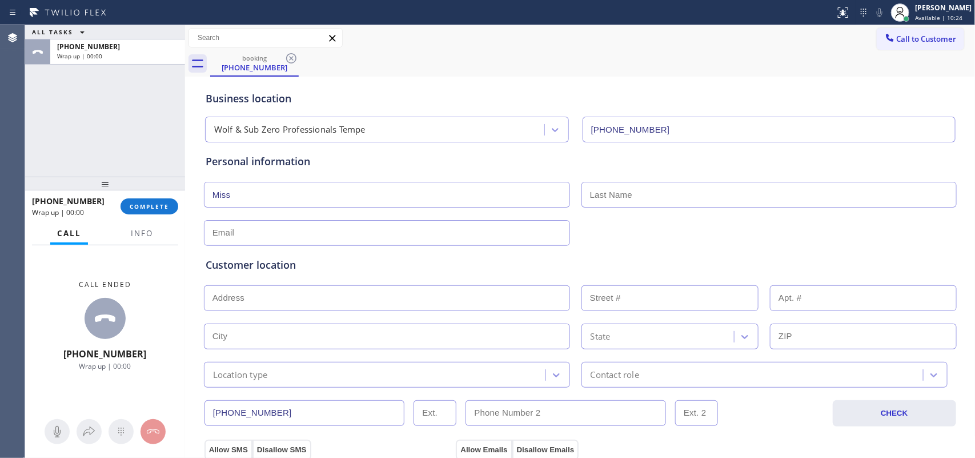
click at [262, 202] on input "Miss" at bounding box center [387, 195] width 366 height 26
click at [259, 201] on input "Miss" at bounding box center [387, 195] width 366 height 26
click at [258, 201] on input "Miss" at bounding box center [387, 195] width 366 height 26
paste input "[PERSON_NAME]"
type input "[PERSON_NAME]"
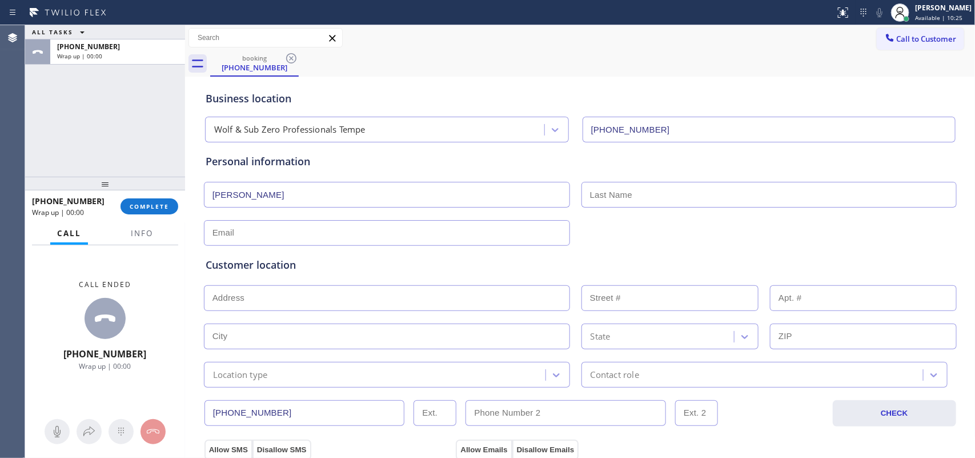
click at [633, 192] on input "text" at bounding box center [769, 195] width 375 height 26
paste input "[PERSON_NAME]"
drag, startPoint x: 620, startPoint y: 191, endPoint x: 570, endPoint y: 193, distance: 49.7
click at [570, 193] on div "[PERSON_NAME] [PERSON_NAME]" at bounding box center [580, 193] width 755 height 28
type input "Avidor"
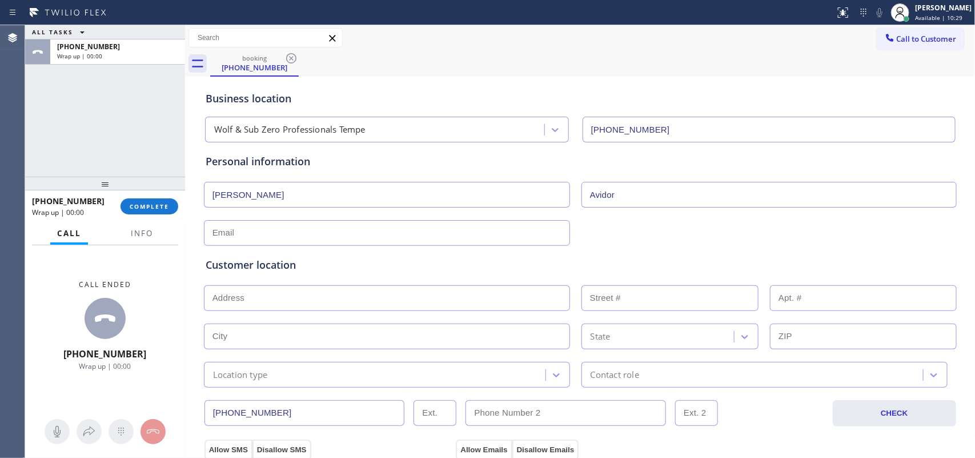
drag, startPoint x: 235, startPoint y: 193, endPoint x: 309, endPoint y: 195, distance: 73.7
click at [309, 195] on input "[PERSON_NAME]" at bounding box center [387, 195] width 366 height 26
type input "[PERSON_NAME]"
click at [250, 234] on input "text" at bounding box center [387, 233] width 366 height 26
type input "[EMAIL_ADDRESS][DOMAIN_NAME]"
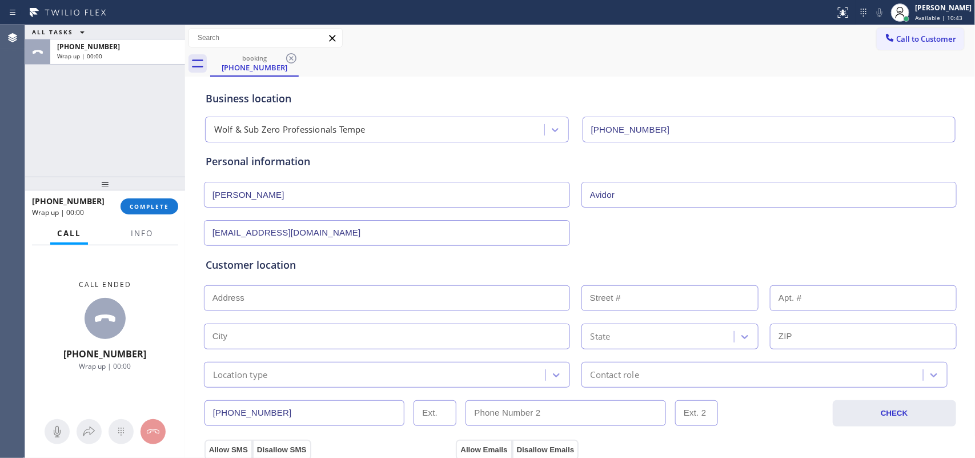
click at [245, 295] on input "text" at bounding box center [387, 298] width 366 height 26
paste input "[STREET_ADDRESS],"
type input "[STREET_ADDRESS]"
type input "2164"
type input "[PERSON_NAME]"
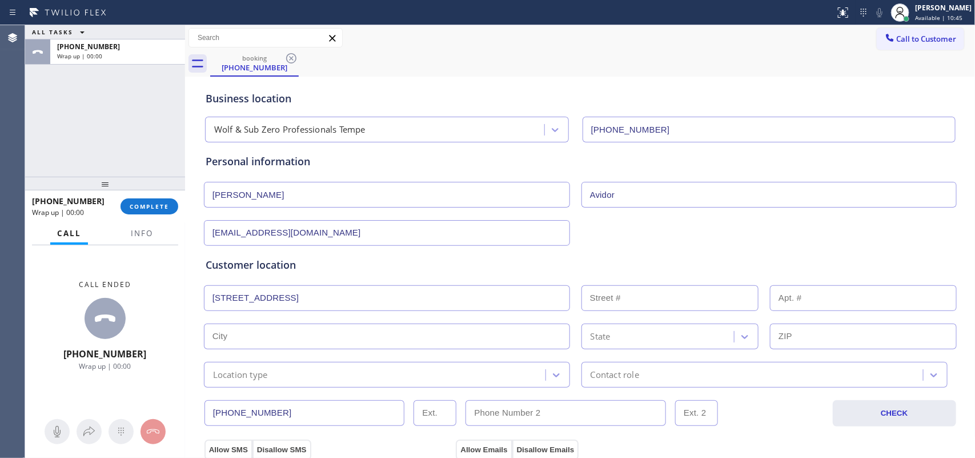
type input "85249"
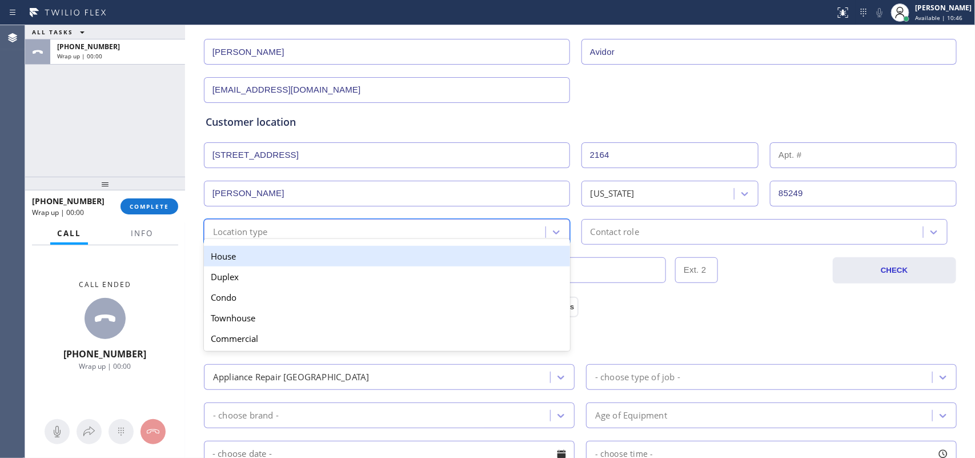
click at [441, 237] on div "Location type" at bounding box center [376, 232] width 338 height 20
click at [433, 260] on div "House" at bounding box center [387, 256] width 366 height 21
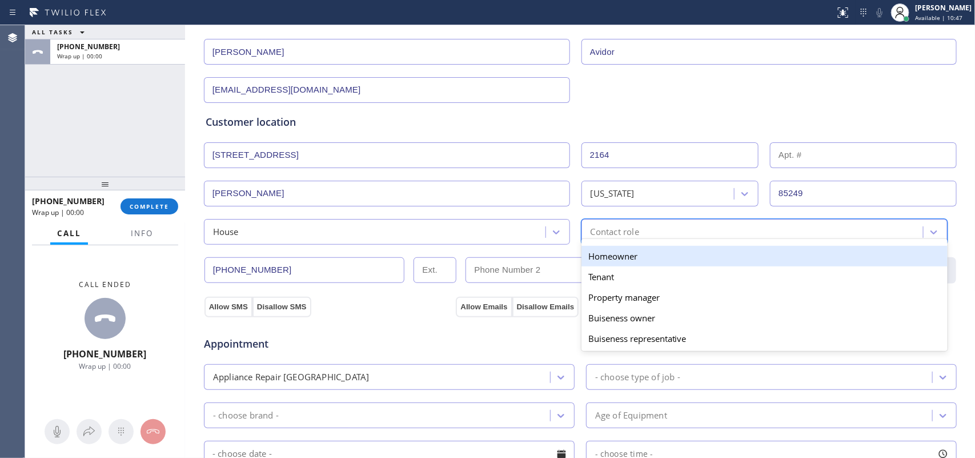
click at [615, 237] on div "Contact role" at bounding box center [615, 231] width 49 height 13
click at [619, 257] on div "Homeowner" at bounding box center [765, 256] width 366 height 21
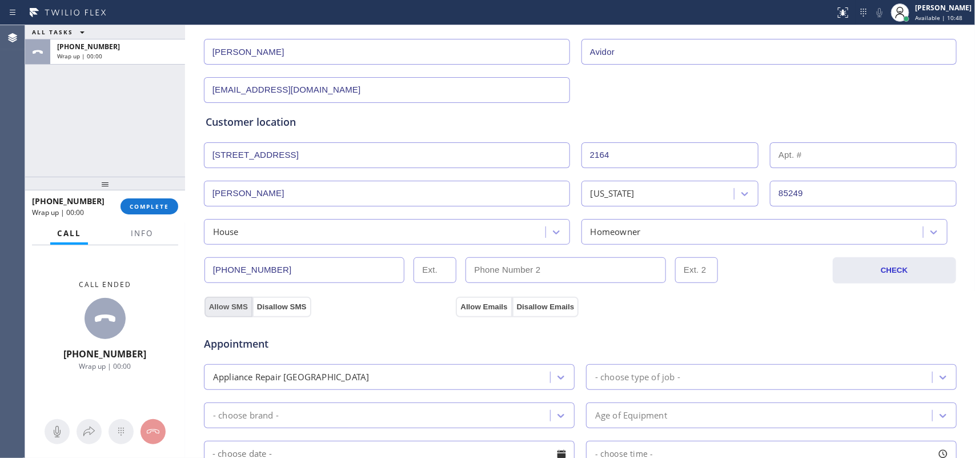
click at [235, 303] on button "Allow SMS" at bounding box center [229, 307] width 48 height 21
click at [463, 311] on button "Allow Emails" at bounding box center [484, 307] width 56 height 21
click at [205, 311] on button "Allow SMS" at bounding box center [229, 307] width 48 height 21
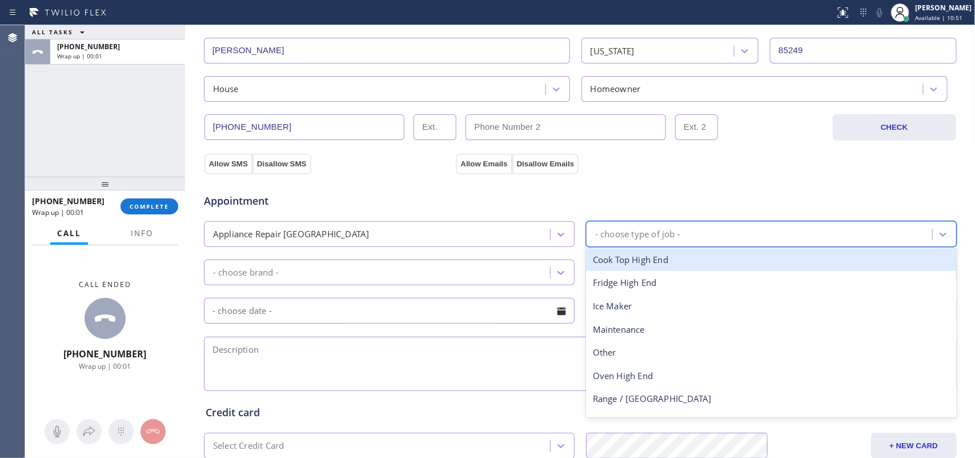
click at [623, 233] on div "- choose type of job -" at bounding box center [637, 233] width 85 height 13
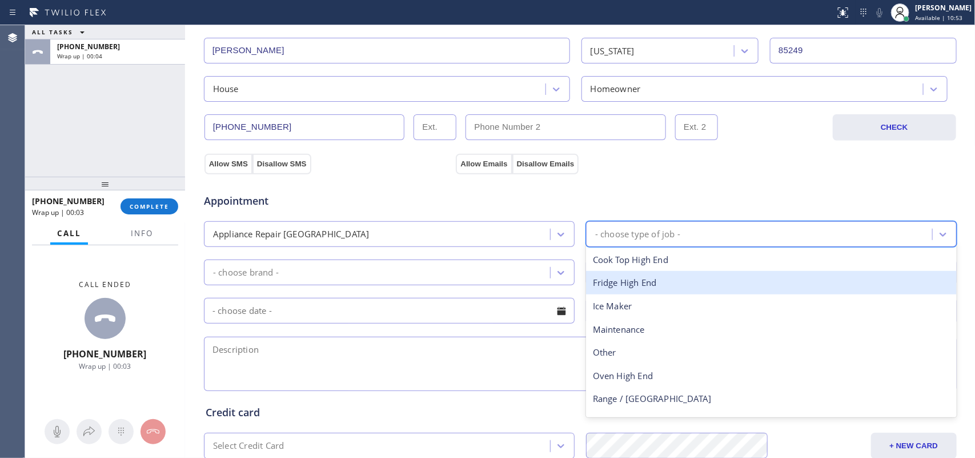
click at [669, 282] on div "Fridge High End" at bounding box center [771, 282] width 371 height 23
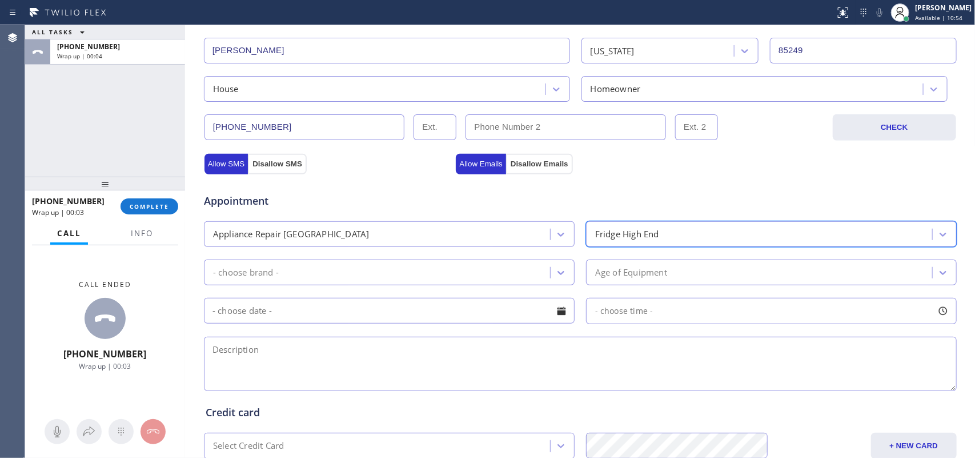
click at [538, 277] on div "- choose brand -" at bounding box center [378, 272] width 343 height 20
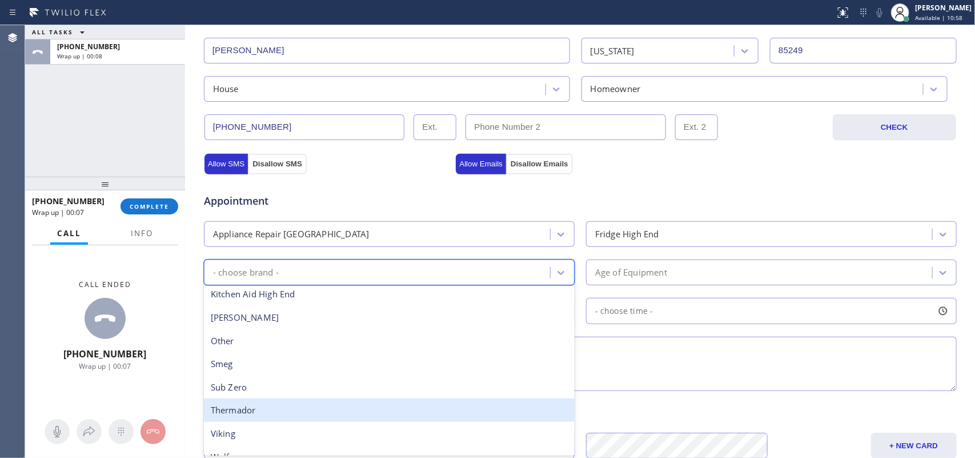
scroll to position [158, 0]
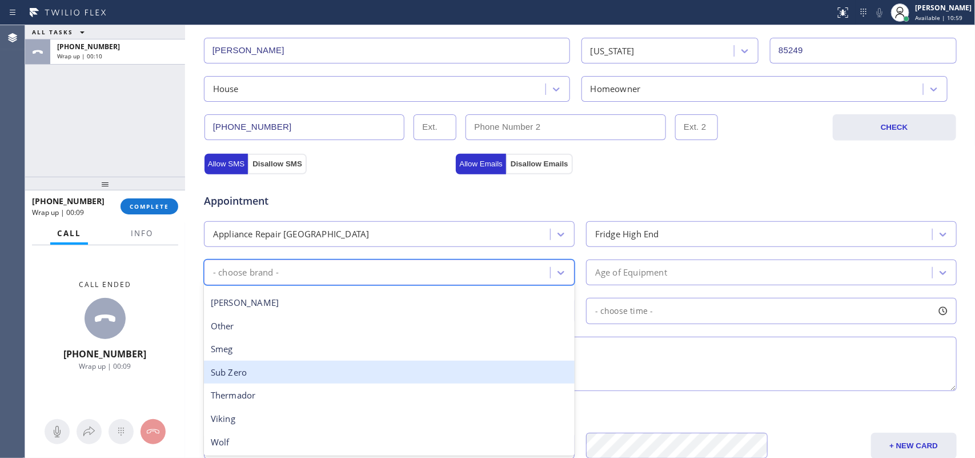
click at [402, 366] on div "Sub Zero" at bounding box center [389, 372] width 371 height 23
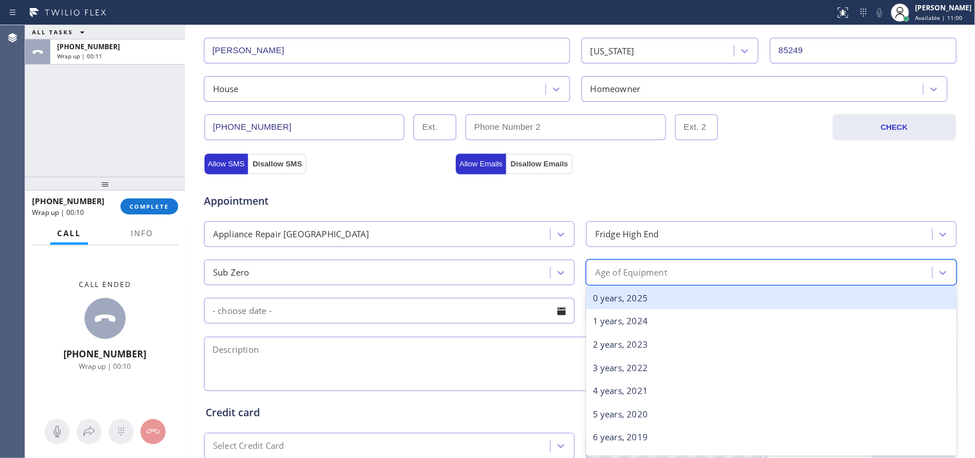
click at [725, 273] on div "Age of Equipment" at bounding box center [761, 272] width 343 height 20
click at [709, 303] on div "0 years, 2025" at bounding box center [771, 297] width 371 height 23
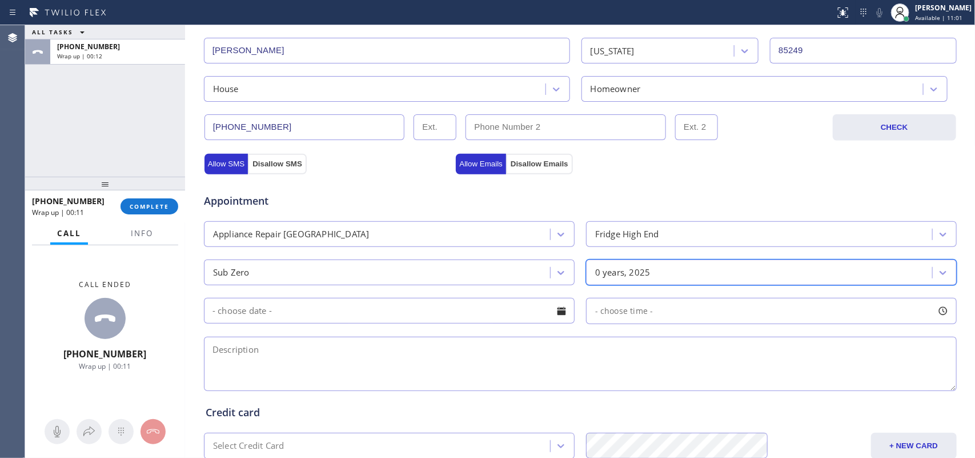
scroll to position [429, 0]
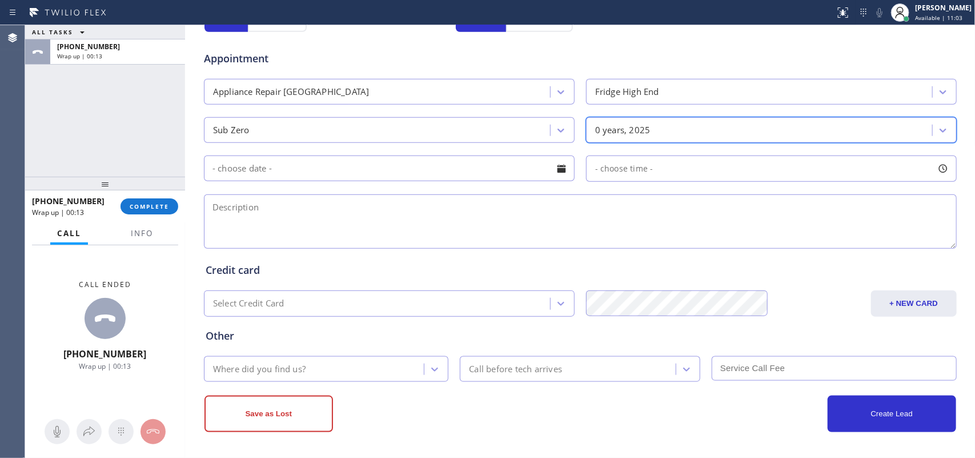
click at [624, 218] on textarea at bounding box center [580, 221] width 753 height 54
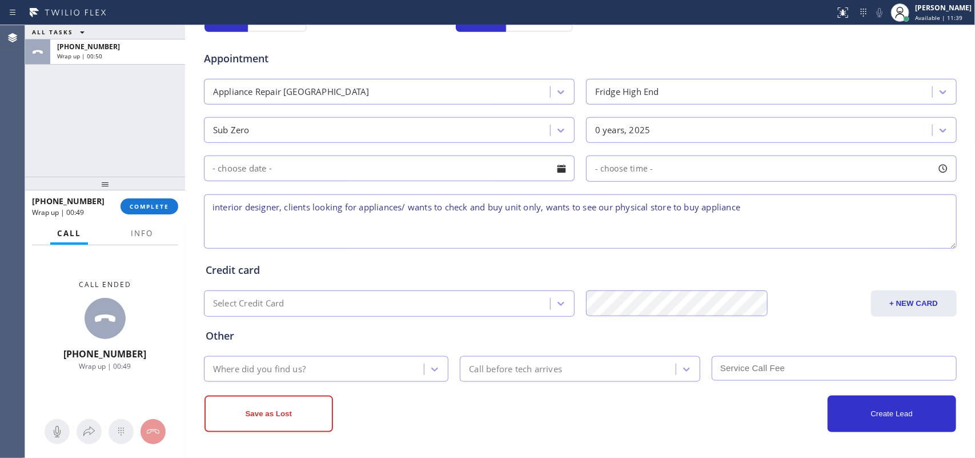
type textarea "interior designer, clients looking for appliances/ wants to check and buy unit …"
click at [399, 366] on div "Where did you find us?" at bounding box center [315, 369] width 217 height 20
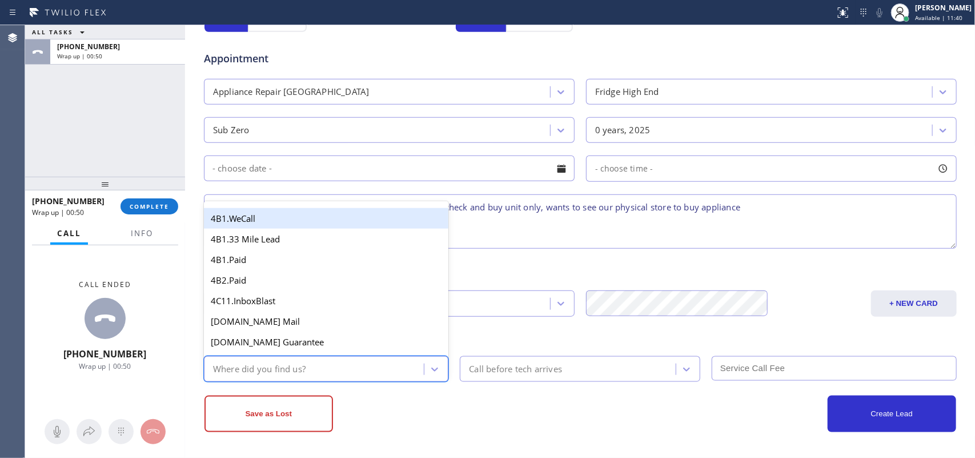
type input "g"
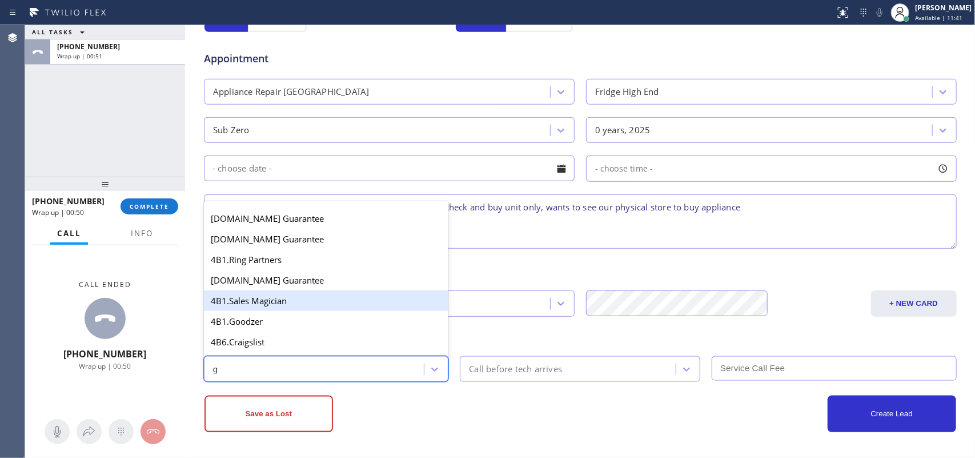
scroll to position [143, 0]
click at [270, 312] on div "4A. Google/G+" at bounding box center [326, 301] width 245 height 21
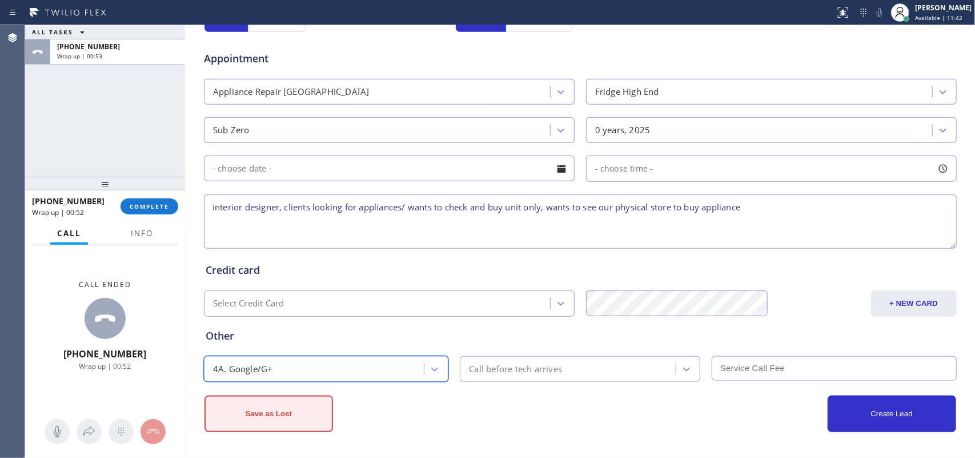
click at [274, 366] on button "Save as Lost" at bounding box center [269, 413] width 129 height 37
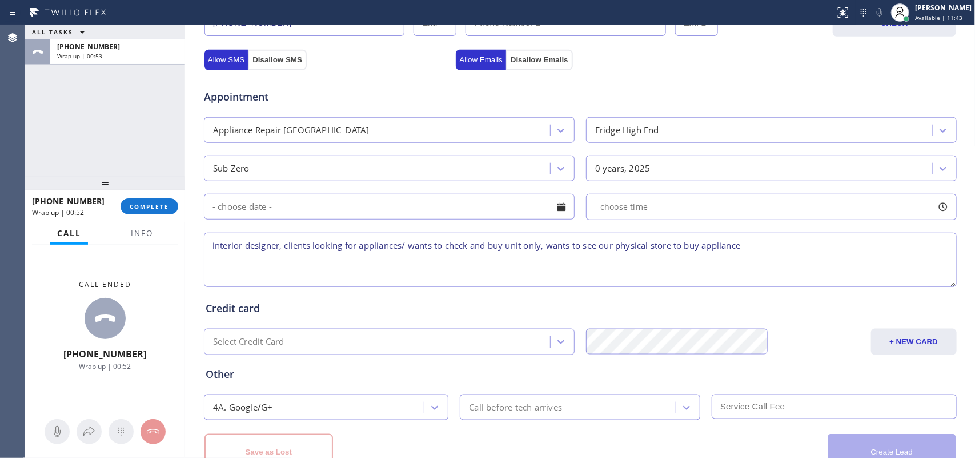
scroll to position [467, 0]
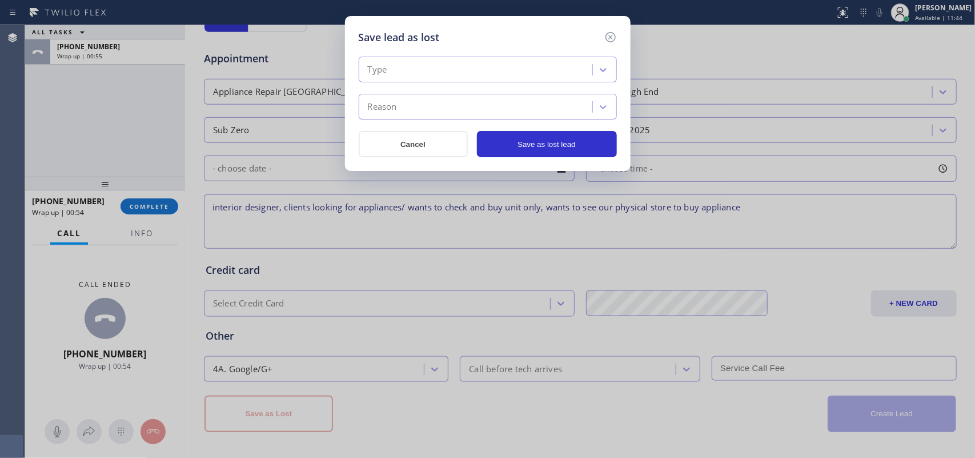
click at [535, 60] on div "Type" at bounding box center [477, 70] width 230 height 20
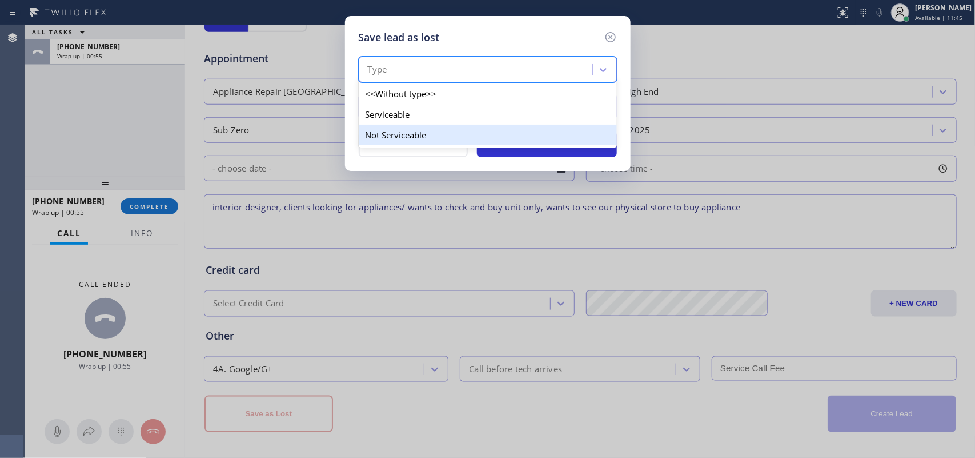
click at [516, 135] on div "Not Serviceable" at bounding box center [488, 135] width 258 height 21
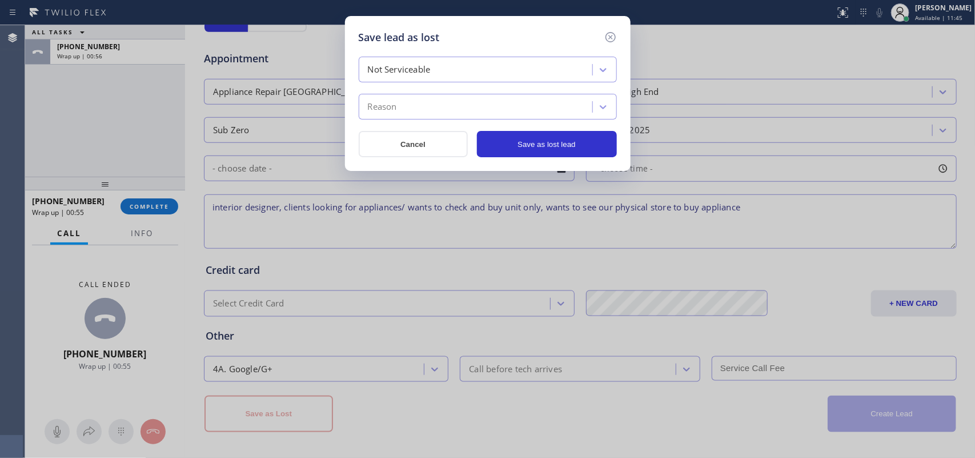
click at [513, 95] on div "Reason" at bounding box center [488, 107] width 258 height 26
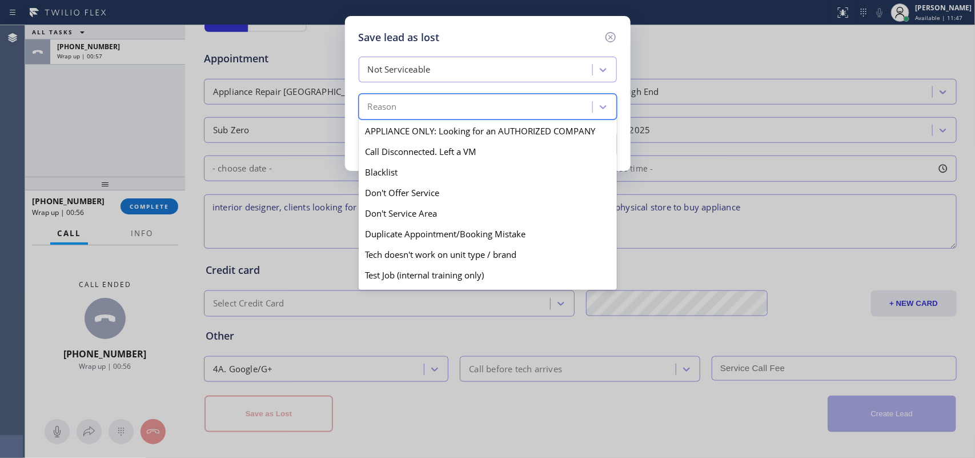
scroll to position [110, 0]
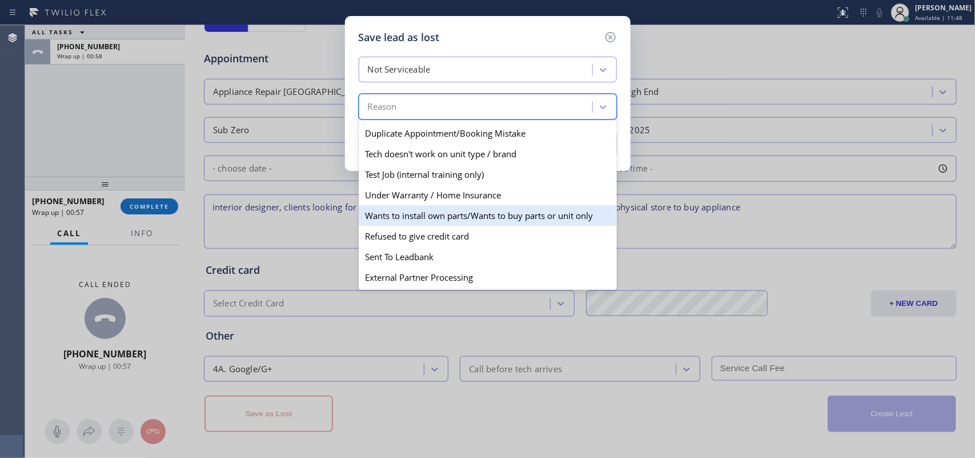
click at [489, 216] on div "Wants to install own parts/Wants to buy parts or unit only" at bounding box center [488, 215] width 258 height 21
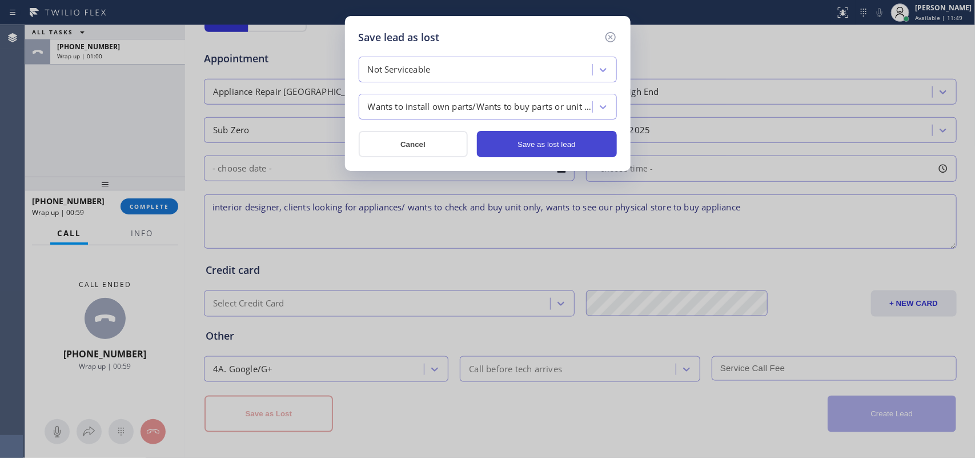
click at [535, 150] on button "Save as lost lead" at bounding box center [547, 144] width 140 height 26
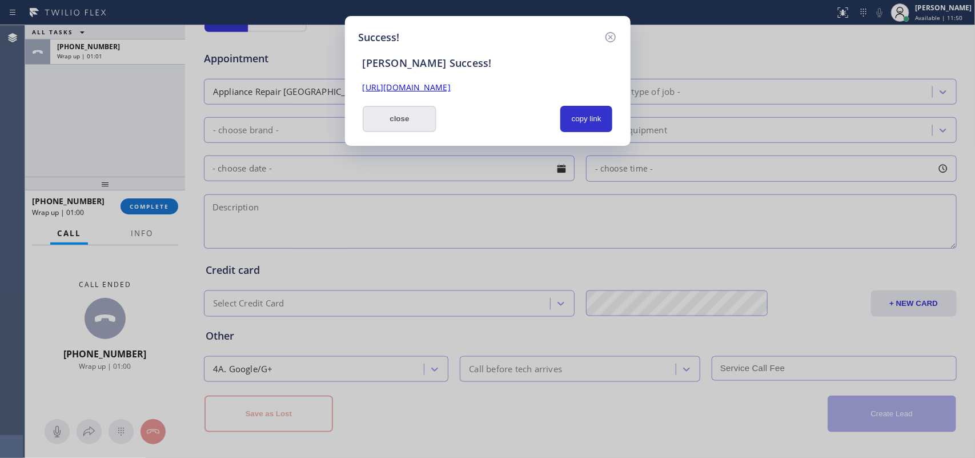
click at [407, 120] on button "close" at bounding box center [400, 119] width 74 height 26
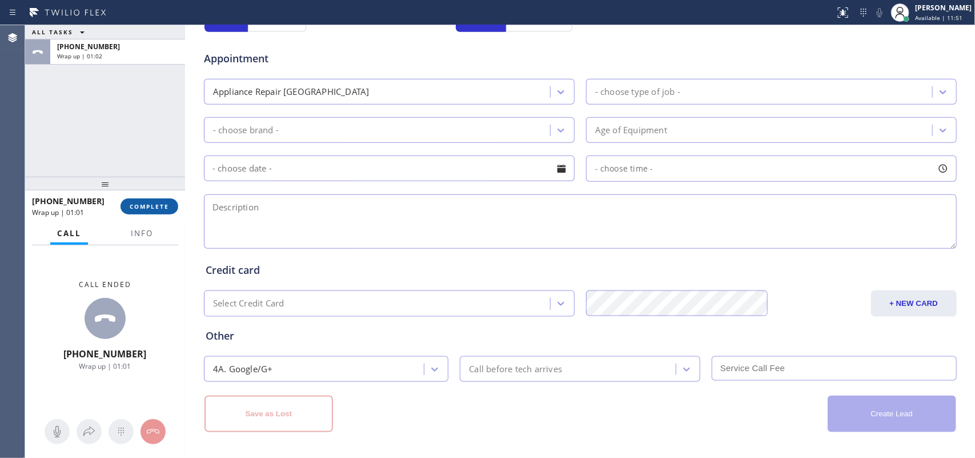
click at [156, 211] on button "COMPLETE" at bounding box center [150, 206] width 58 height 16
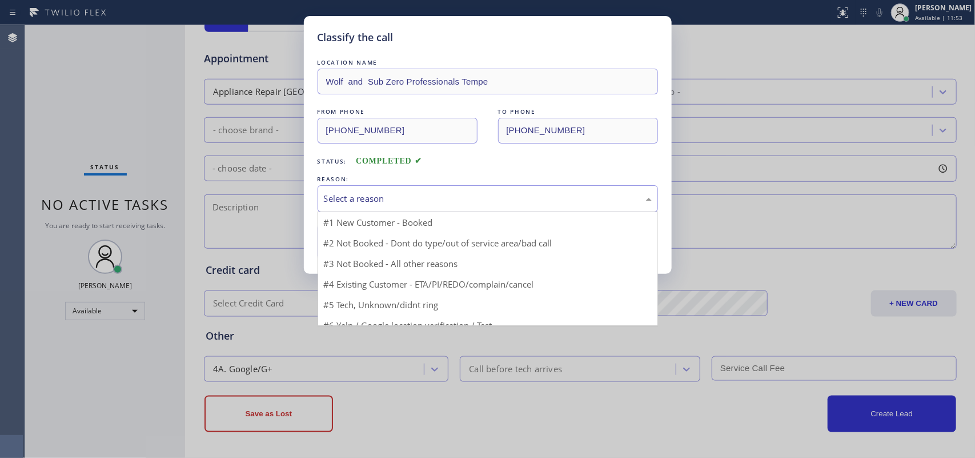
click at [435, 187] on div "Select a reason" at bounding box center [488, 198] width 341 height 27
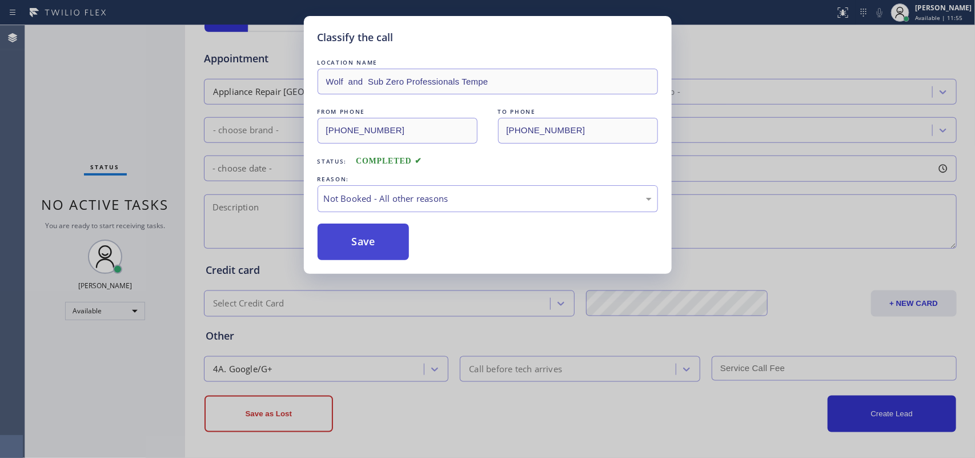
click at [380, 233] on button "Save" at bounding box center [364, 241] width 92 height 37
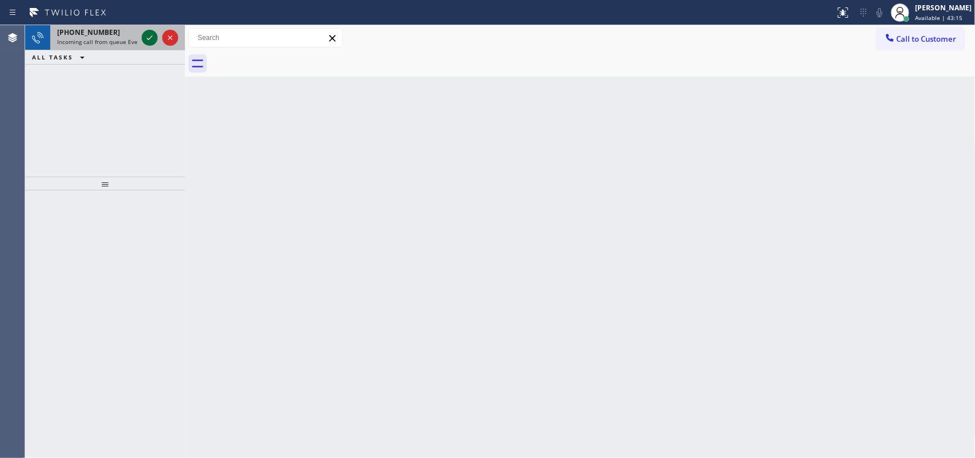
click at [150, 40] on icon at bounding box center [150, 38] width 14 height 14
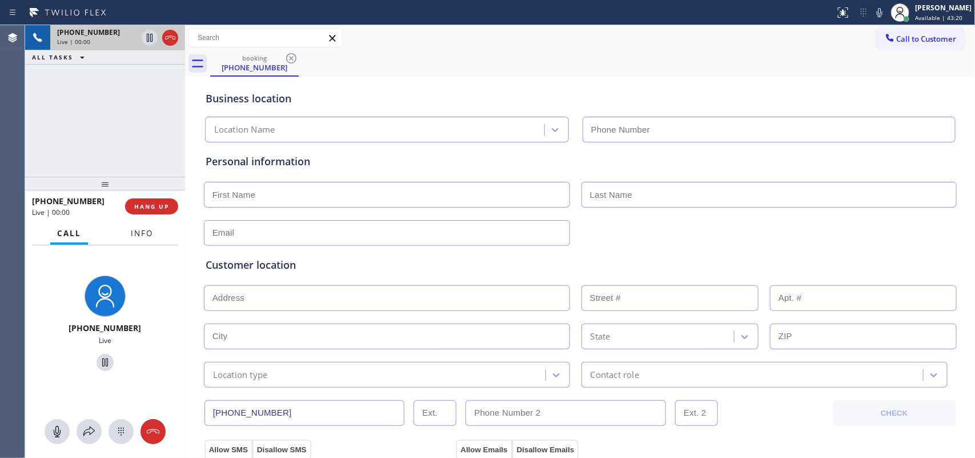
click at [145, 237] on span "Info" at bounding box center [142, 233] width 22 height 10
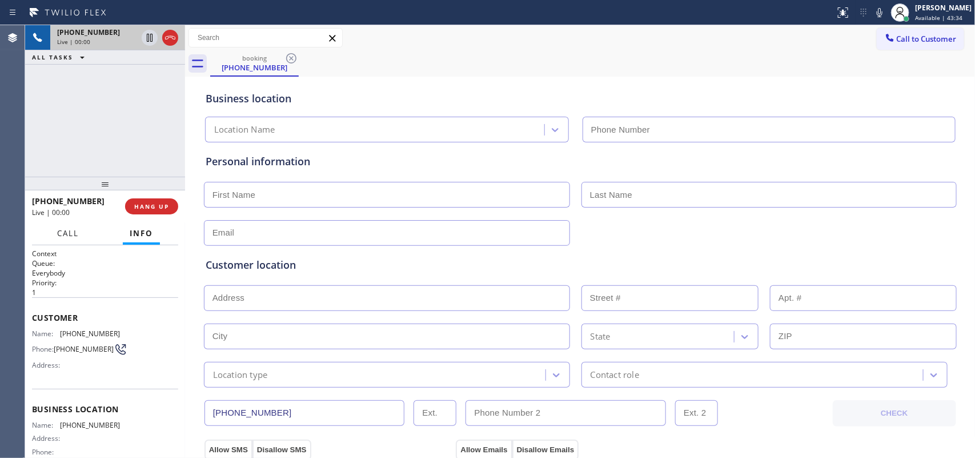
click at [71, 231] on span "Call" at bounding box center [68, 233] width 22 height 10
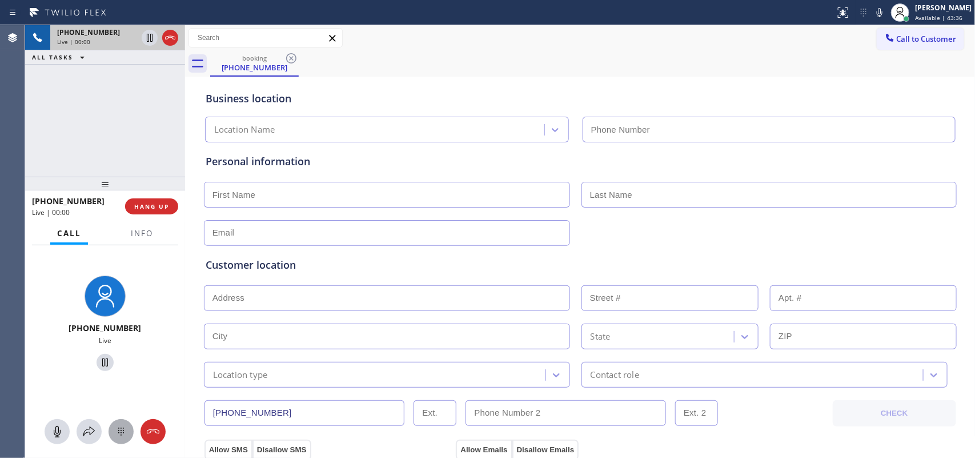
click at [122, 366] on icon at bounding box center [121, 432] width 14 height 14
click at [98, 289] on div "2 ABC" at bounding box center [104, 290] width 47 height 32
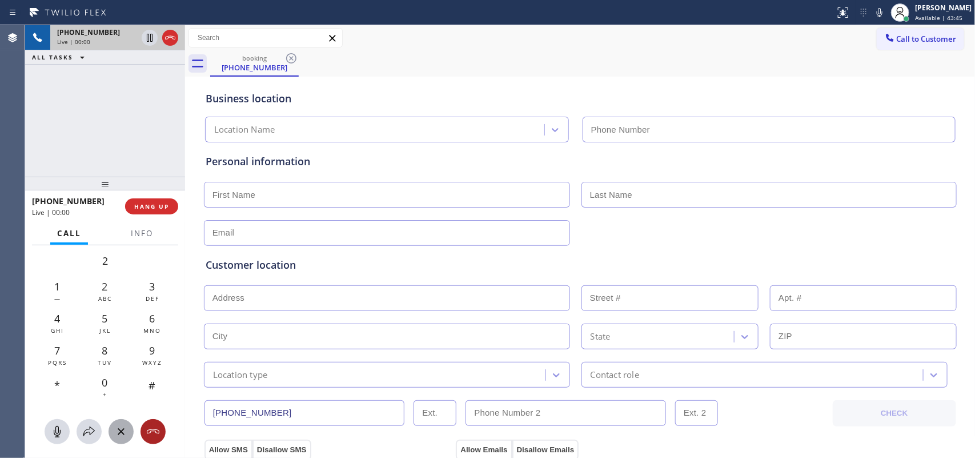
click at [162, 366] on div at bounding box center [153, 432] width 25 height 14
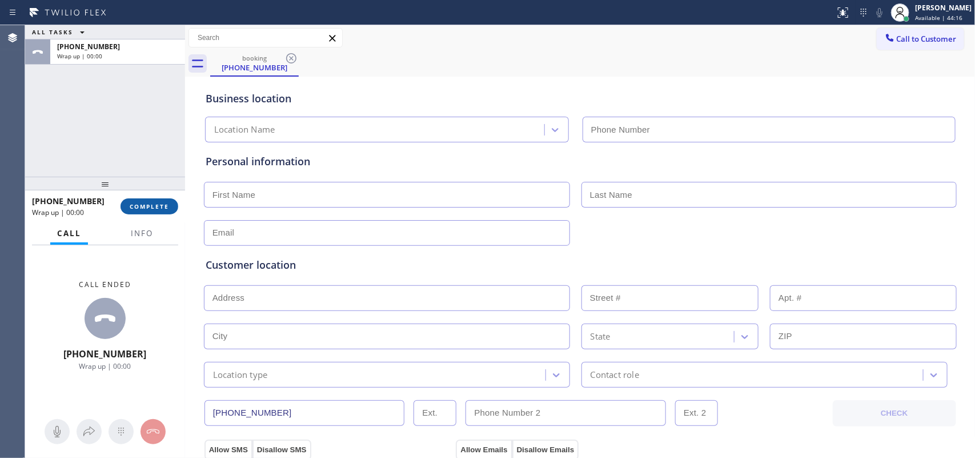
click at [160, 203] on span "COMPLETE" at bounding box center [149, 206] width 39 height 8
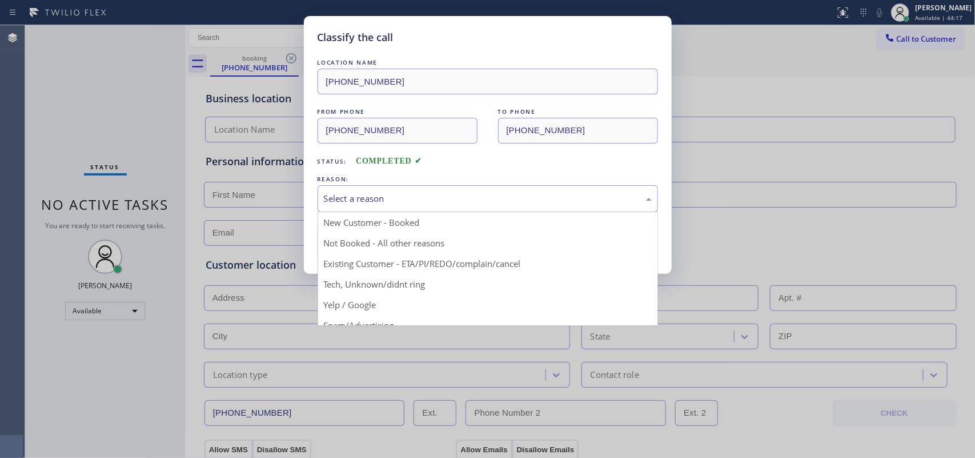
click at [333, 203] on div "Select a reason" at bounding box center [488, 198] width 328 height 13
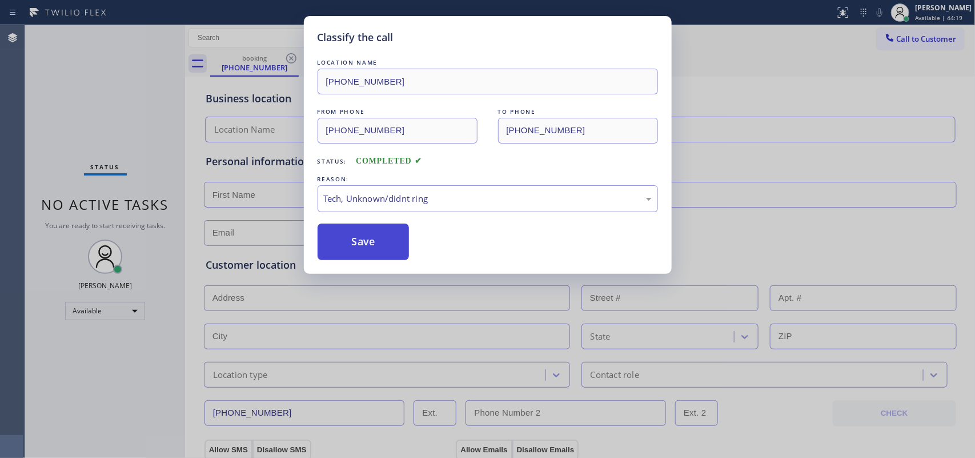
click at [366, 250] on button "Save" at bounding box center [364, 241] width 92 height 37
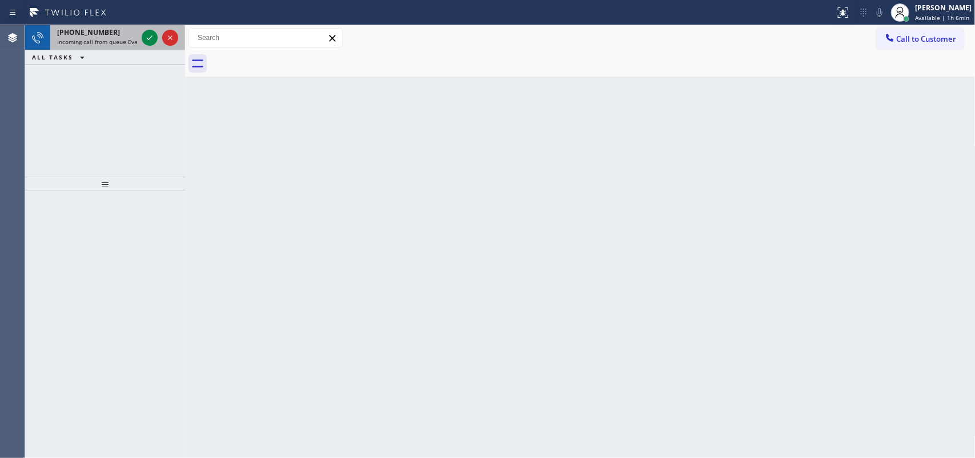
click at [118, 33] on div "[PHONE_NUMBER]" at bounding box center [97, 32] width 80 height 10
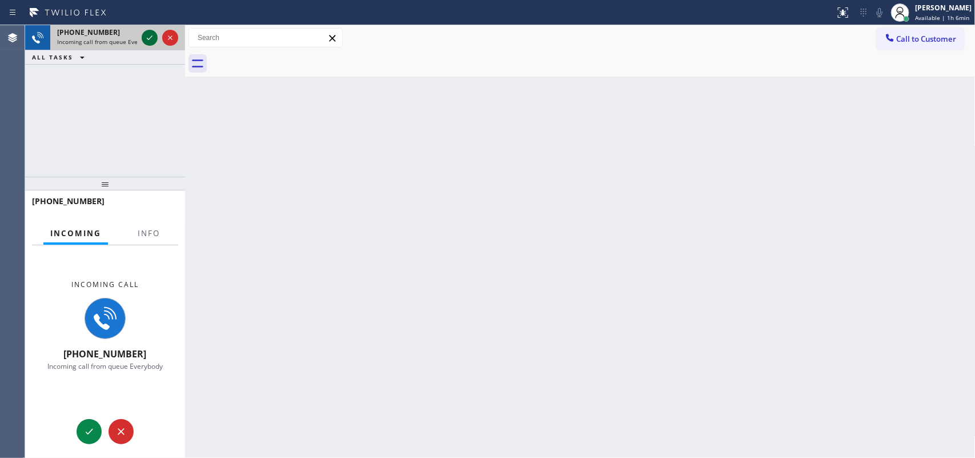
click at [149, 35] on icon at bounding box center [150, 38] width 14 height 14
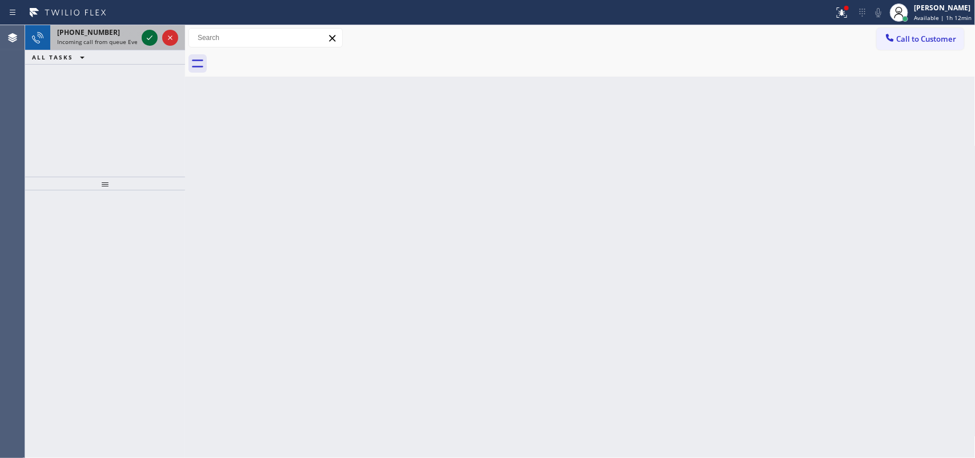
click at [150, 36] on icon at bounding box center [150, 38] width 14 height 14
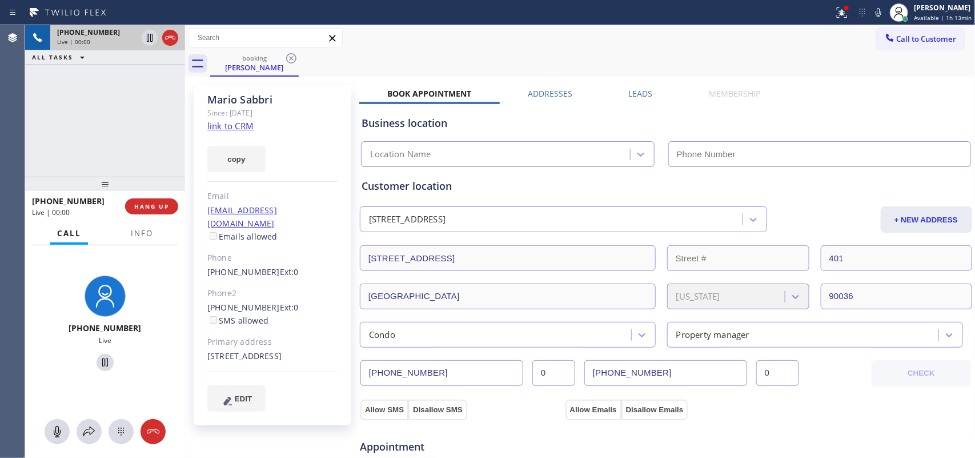
type input "[PHONE_NUMBER]"
click at [227, 124] on link "link to CRM" at bounding box center [230, 125] width 46 height 11
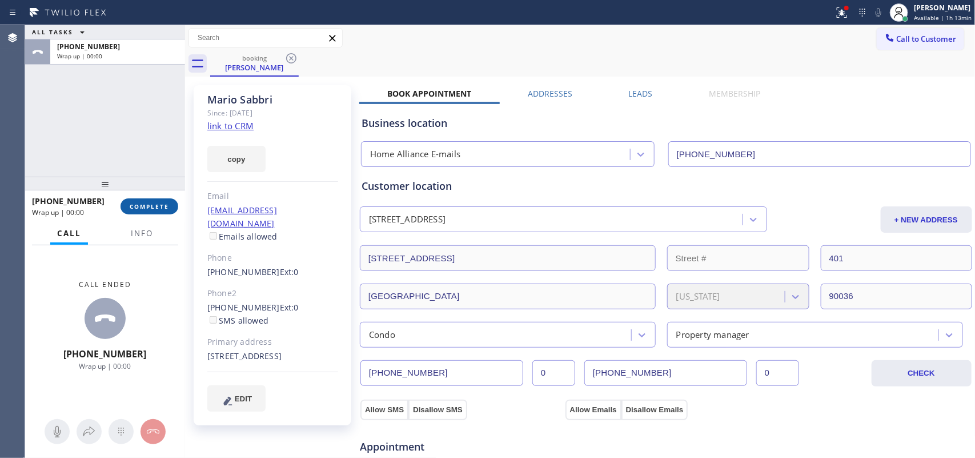
click at [161, 210] on span "COMPLETE" at bounding box center [149, 206] width 39 height 8
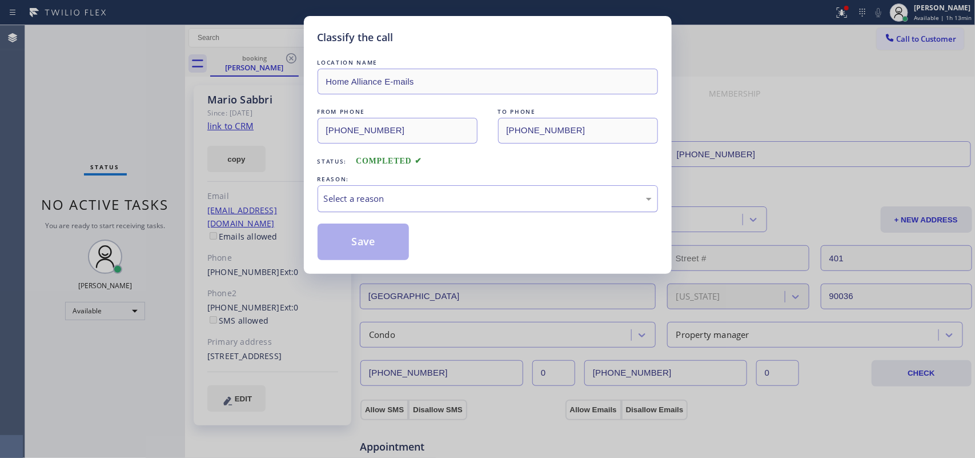
click at [439, 198] on div "Select a reason" at bounding box center [488, 198] width 328 height 13
click at [400, 186] on div "Tech, Unknown/didnt ring" at bounding box center [488, 198] width 341 height 27
click at [365, 249] on button "Save" at bounding box center [364, 241] width 92 height 37
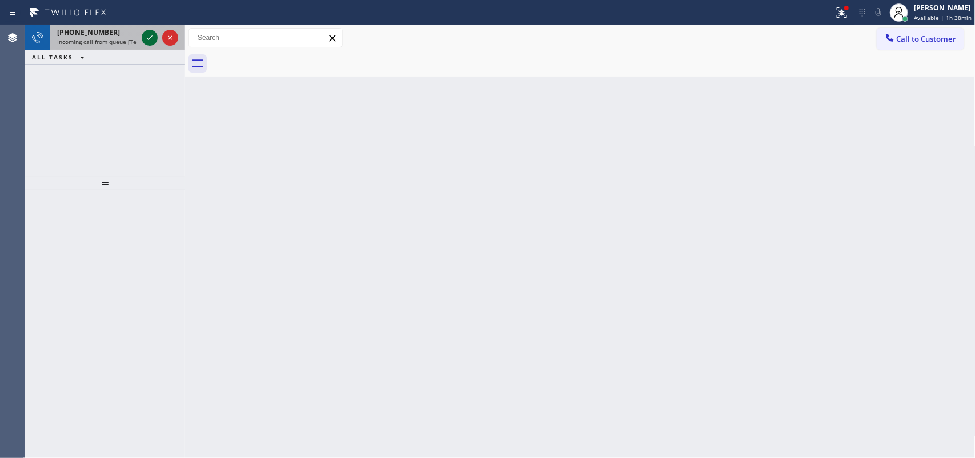
click at [146, 37] on icon at bounding box center [150, 38] width 14 height 14
click at [149, 38] on icon at bounding box center [150, 37] width 6 height 5
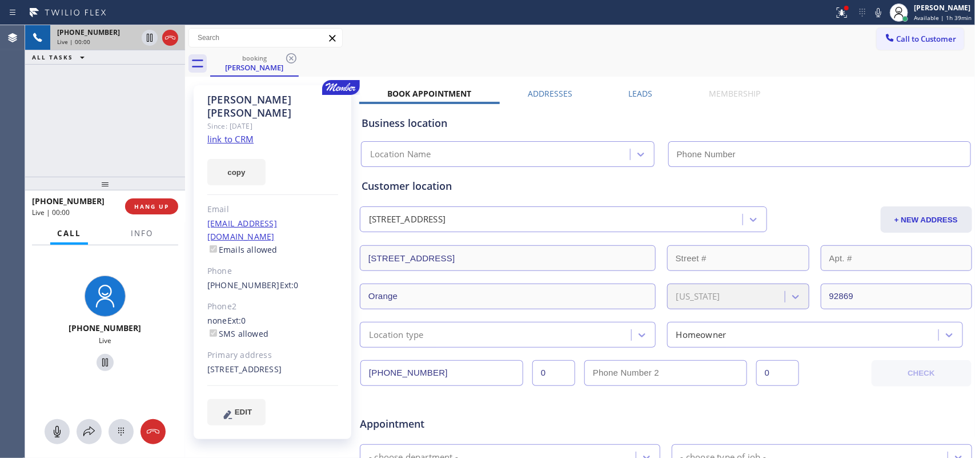
type input "[PHONE_NUMBER]"
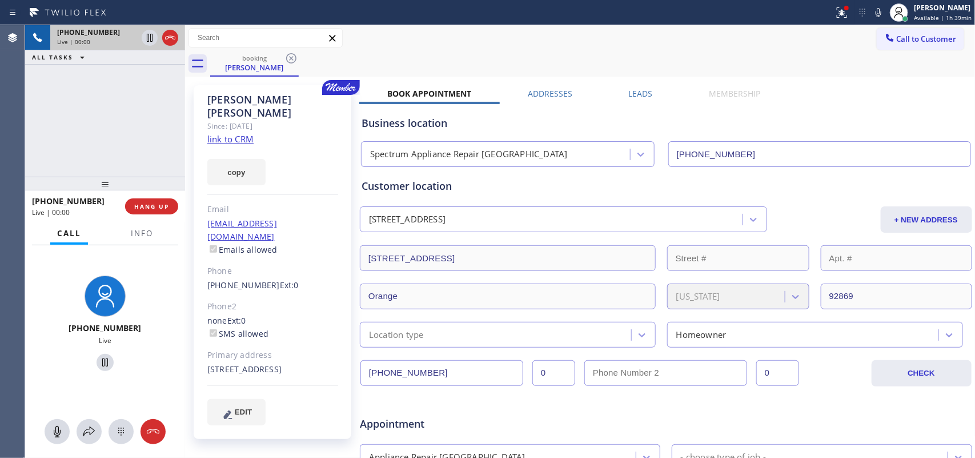
click at [235, 133] on link "link to CRM" at bounding box center [230, 138] width 46 height 11
drag, startPoint x: 60, startPoint y: 431, endPoint x: 73, endPoint y: 417, distance: 19.0
click at [60, 366] on icon at bounding box center [57, 431] width 7 height 11
click at [103, 359] on icon at bounding box center [105, 362] width 14 height 14
click at [47, 366] on div at bounding box center [57, 432] width 25 height 14
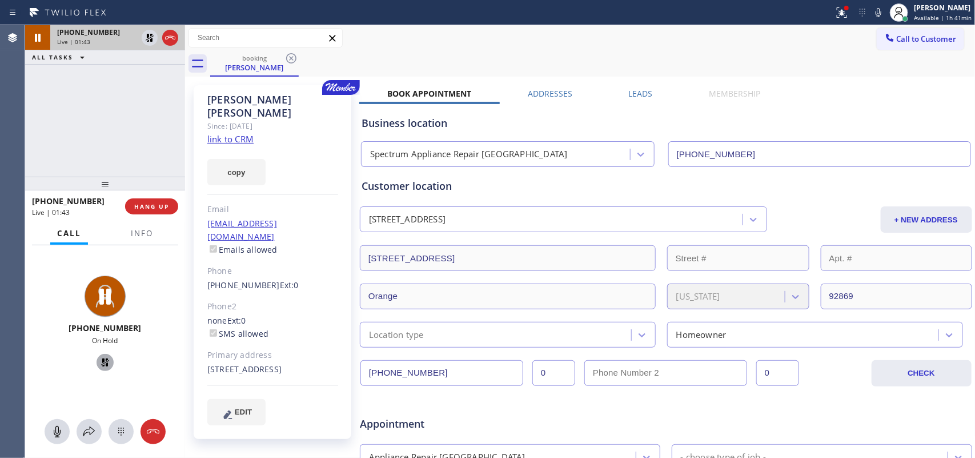
click at [101, 358] on icon at bounding box center [105, 362] width 14 height 14
click at [244, 366] on button "EDIT" at bounding box center [236, 412] width 58 height 26
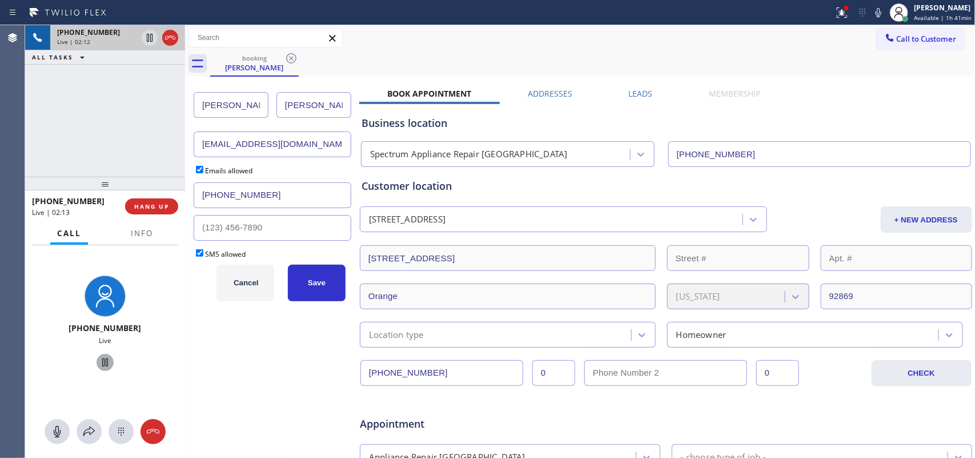
click at [301, 105] on input "[PERSON_NAME]" at bounding box center [314, 105] width 75 height 26
type input "[PERSON_NAME]"
click at [319, 297] on button "Save" at bounding box center [317, 283] width 58 height 37
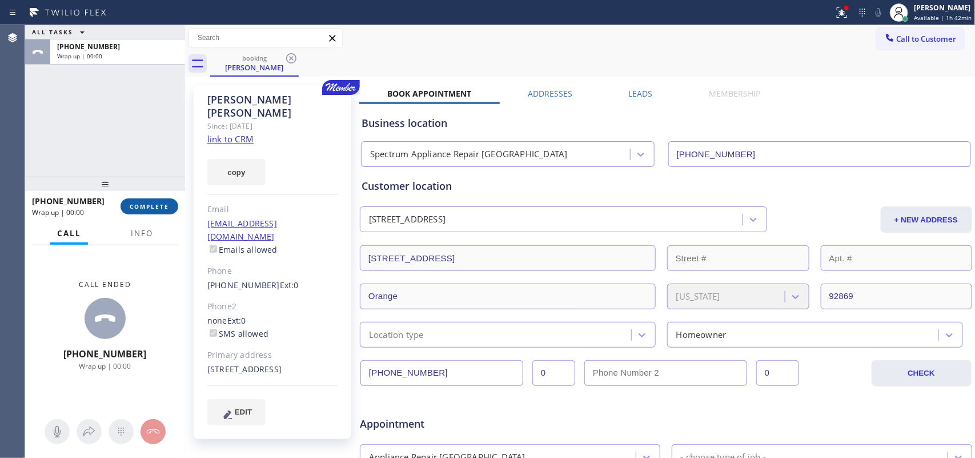
click at [159, 209] on span "COMPLETE" at bounding box center [149, 206] width 39 height 8
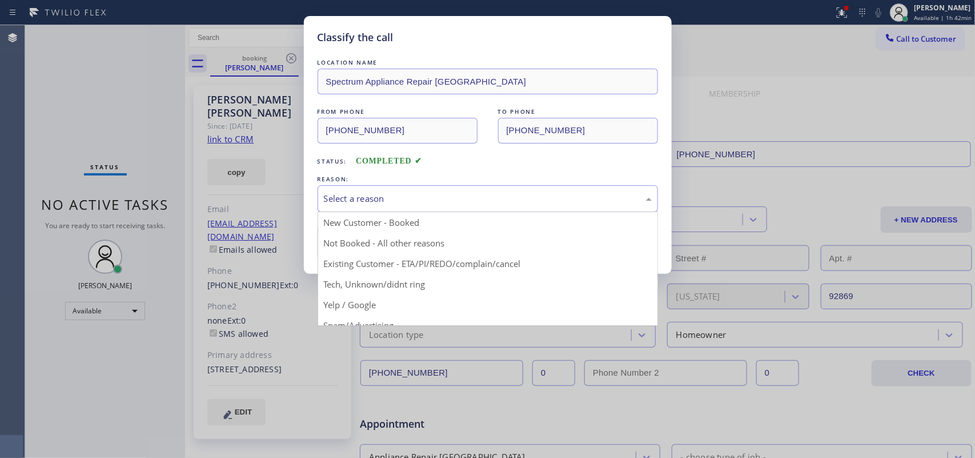
click at [334, 193] on div "Select a reason" at bounding box center [488, 198] width 328 height 13
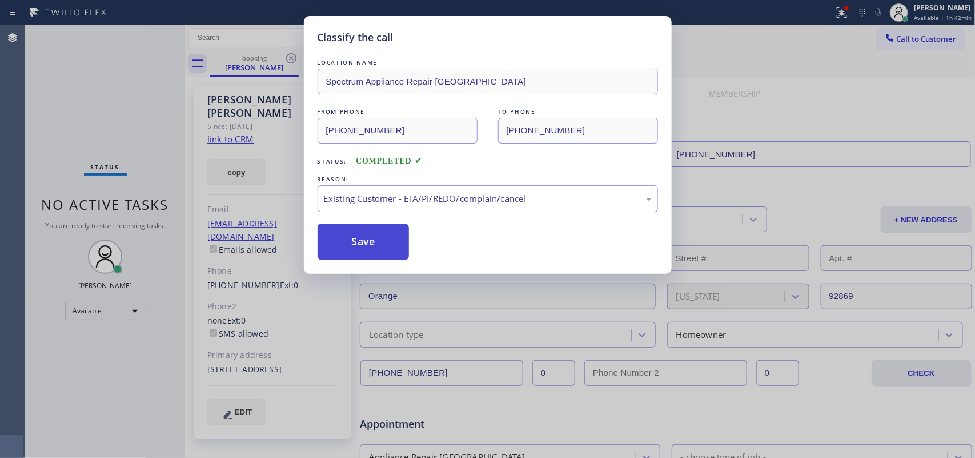
click at [351, 253] on button "Save" at bounding box center [364, 241] width 92 height 37
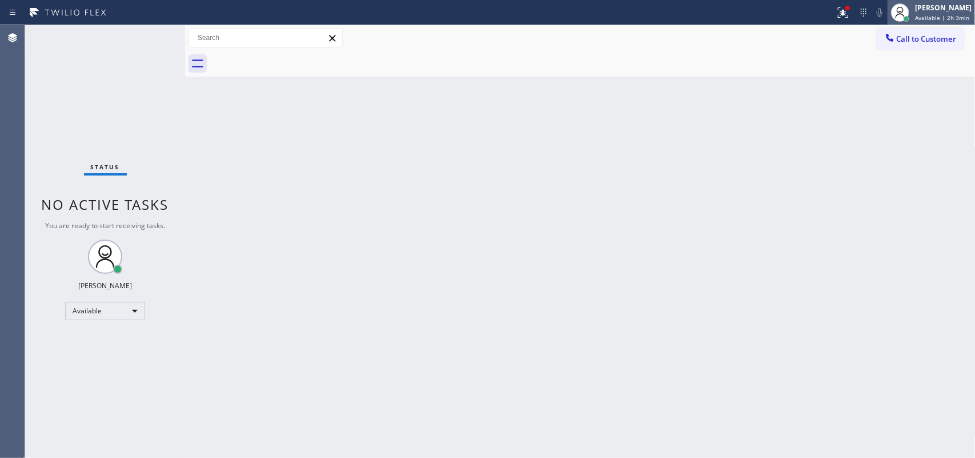
click at [780, 14] on span "Available | 2h 3min" at bounding box center [942, 18] width 54 height 8
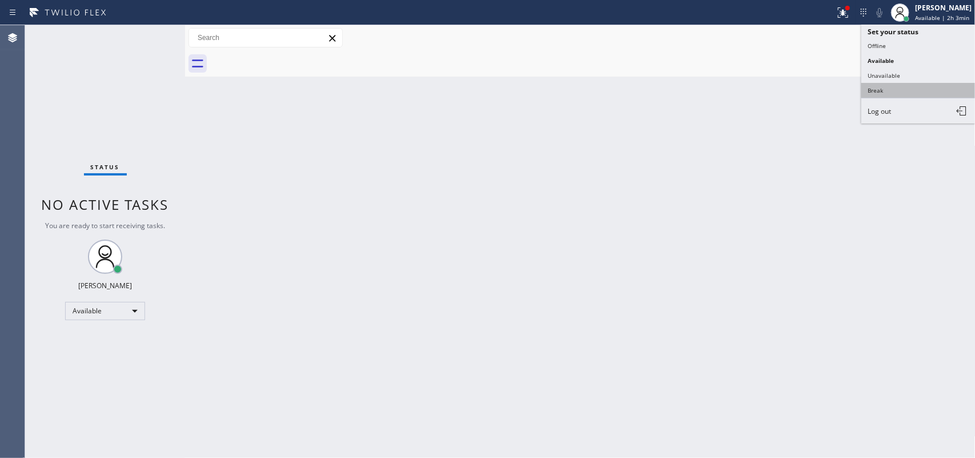
click at [780, 94] on button "Break" at bounding box center [919, 90] width 114 height 15
